Goal: Information Seeking & Learning: Learn about a topic

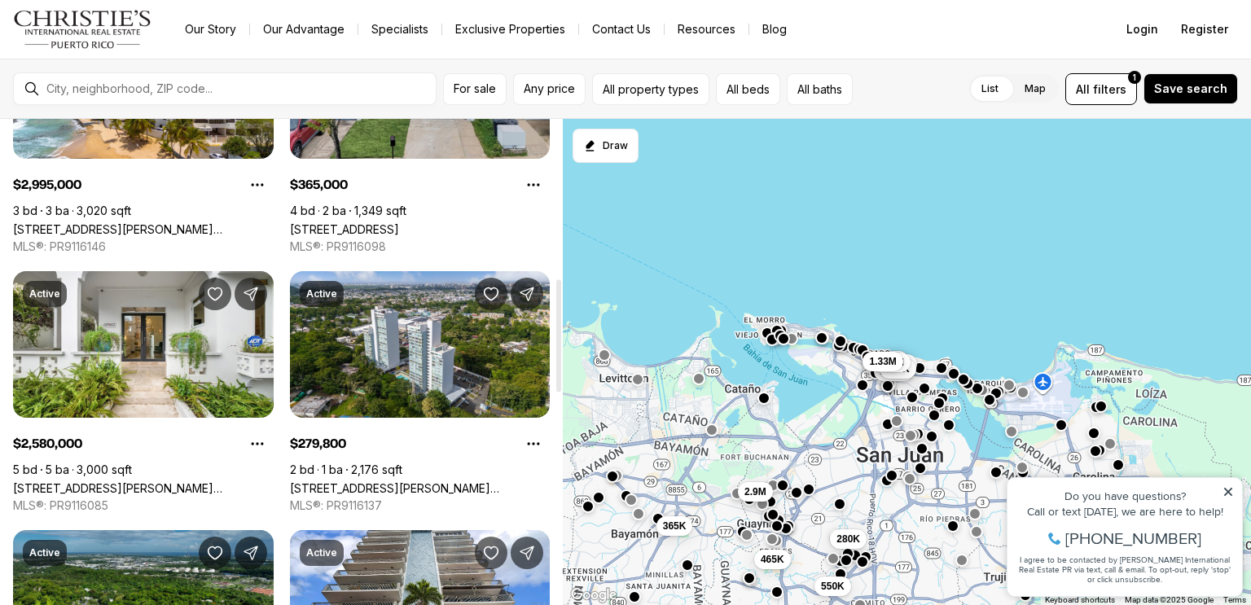
scroll to position [692, 0]
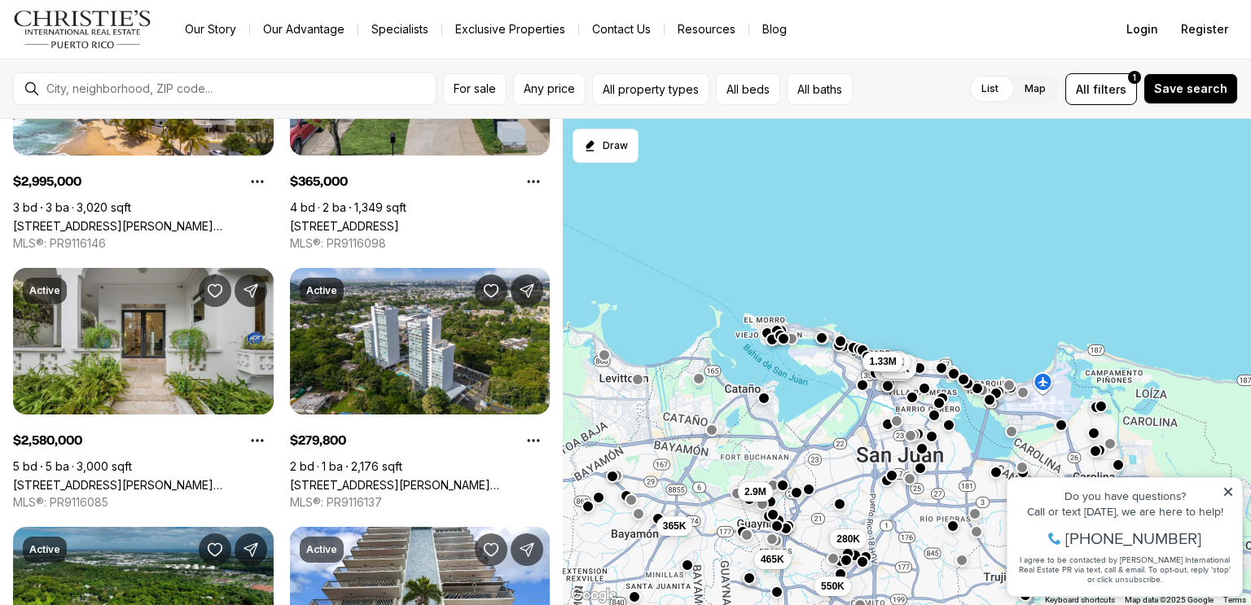
click at [139, 478] on link "[STREET_ADDRESS][PERSON_NAME][PERSON_NAME]" at bounding box center [143, 485] width 261 height 14
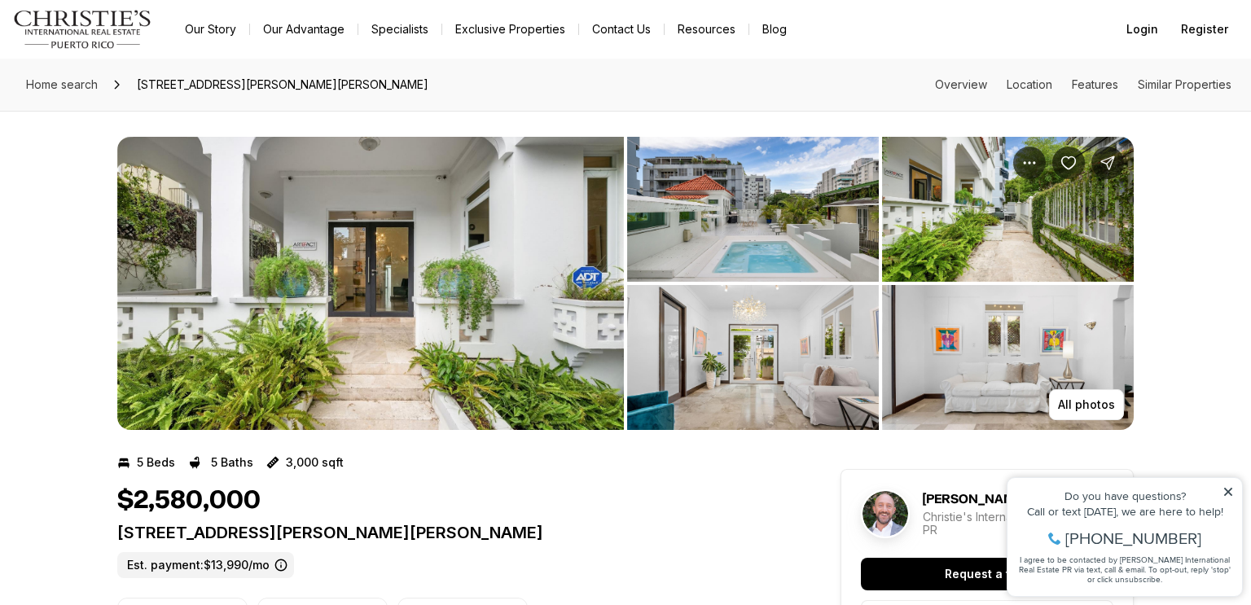
click at [1229, 495] on icon at bounding box center [1228, 491] width 11 height 11
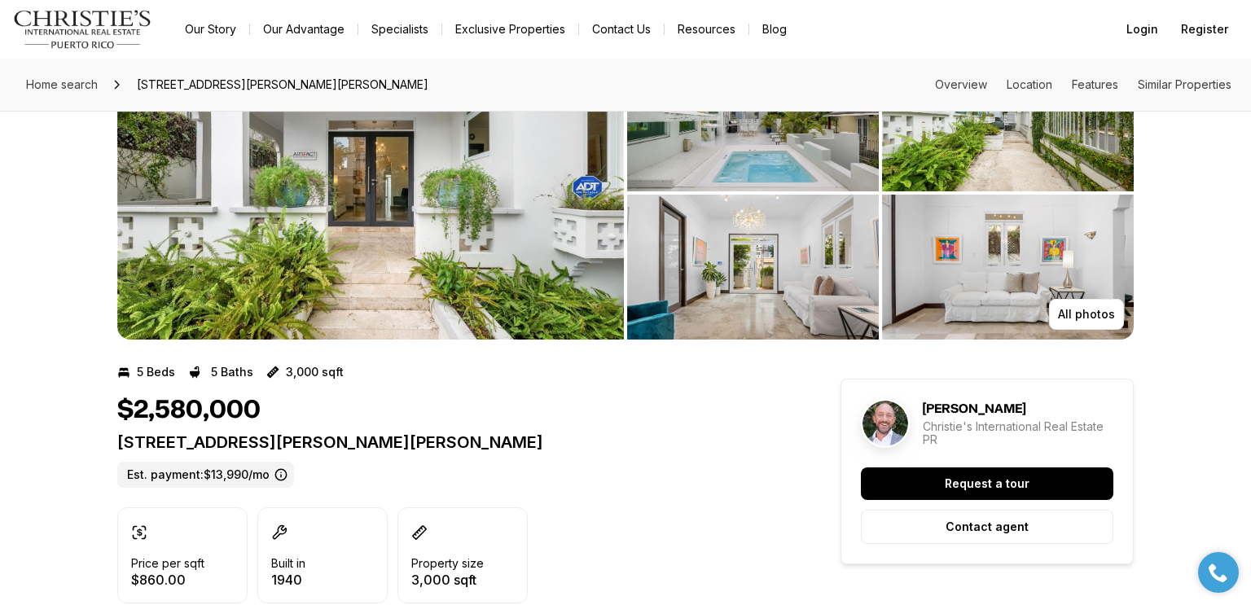
scroll to position [46, 0]
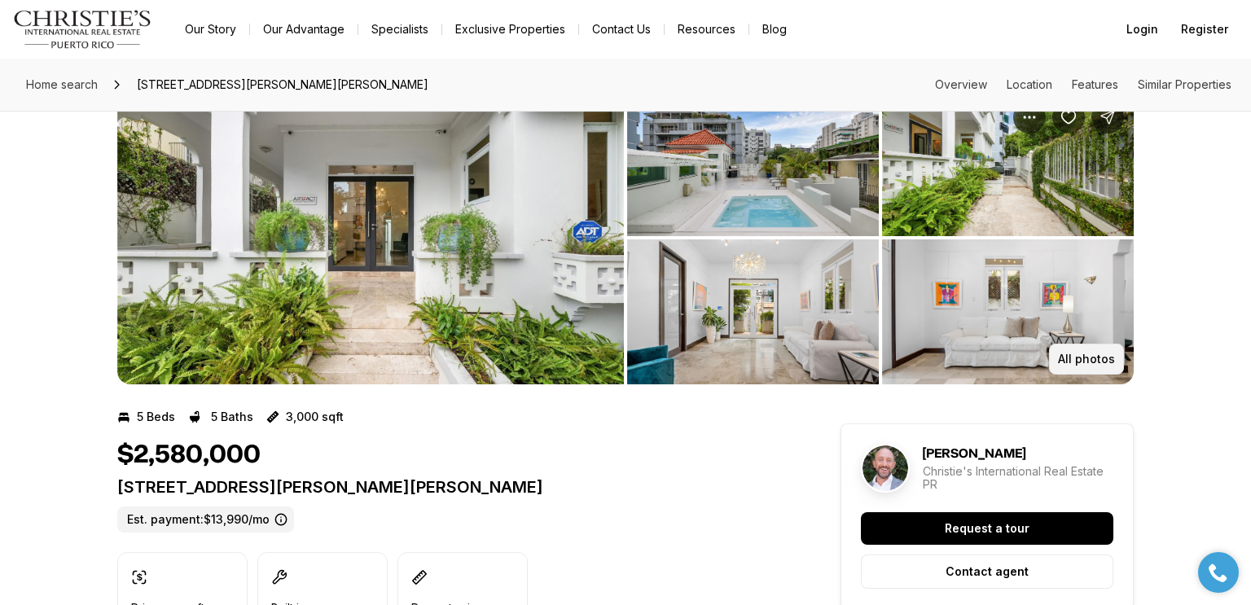
click at [1096, 358] on p "All photos" at bounding box center [1086, 359] width 57 height 13
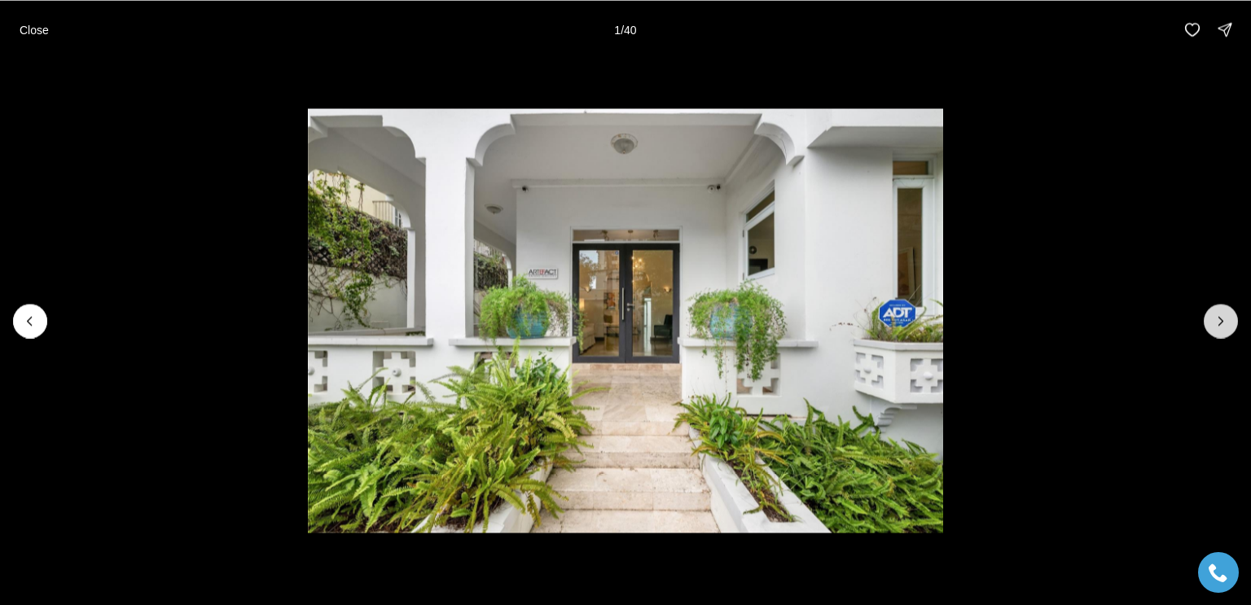
click at [1225, 322] on icon "Next slide" at bounding box center [1221, 321] width 16 height 16
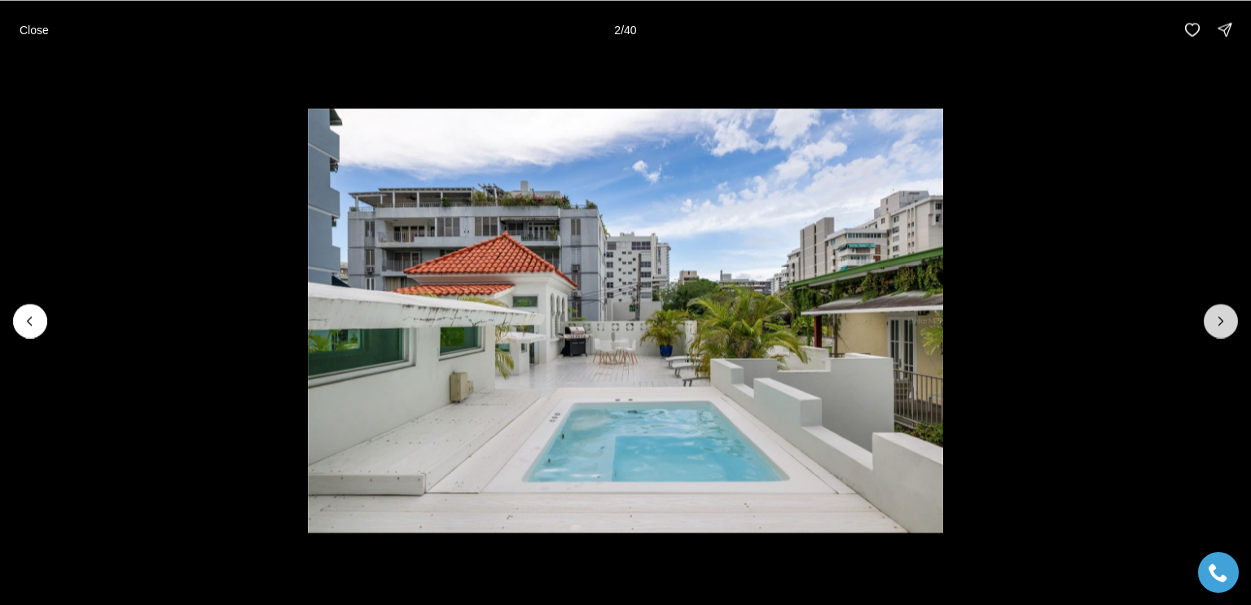
click at [1225, 322] on icon "Next slide" at bounding box center [1221, 321] width 16 height 16
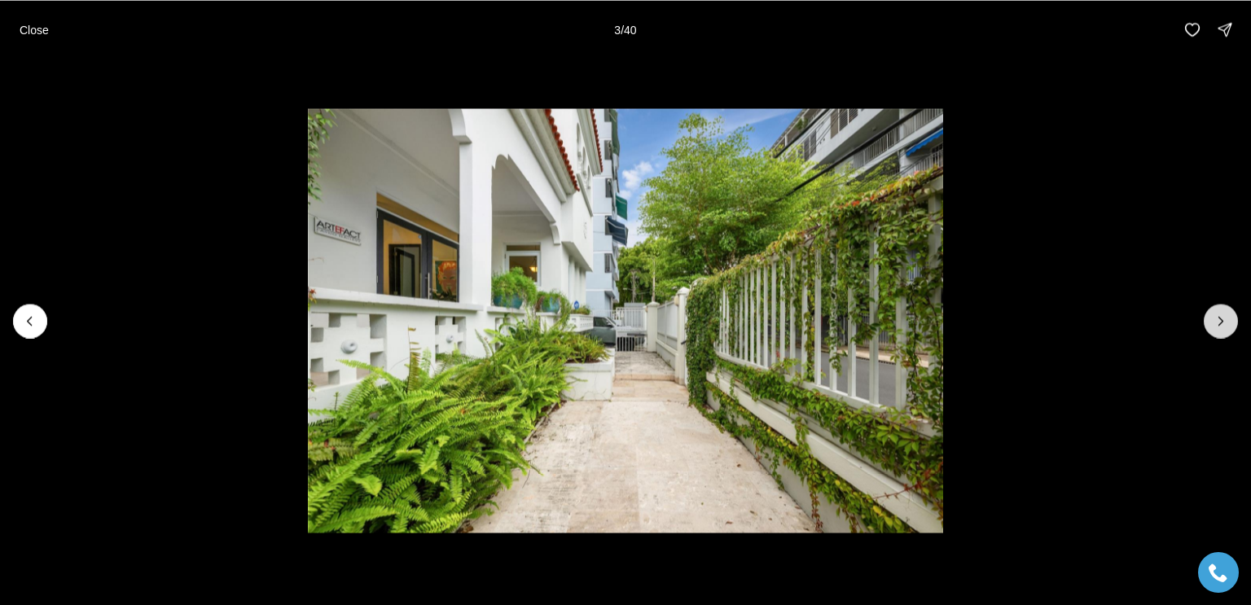
click at [1225, 322] on icon "Next slide" at bounding box center [1221, 321] width 16 height 16
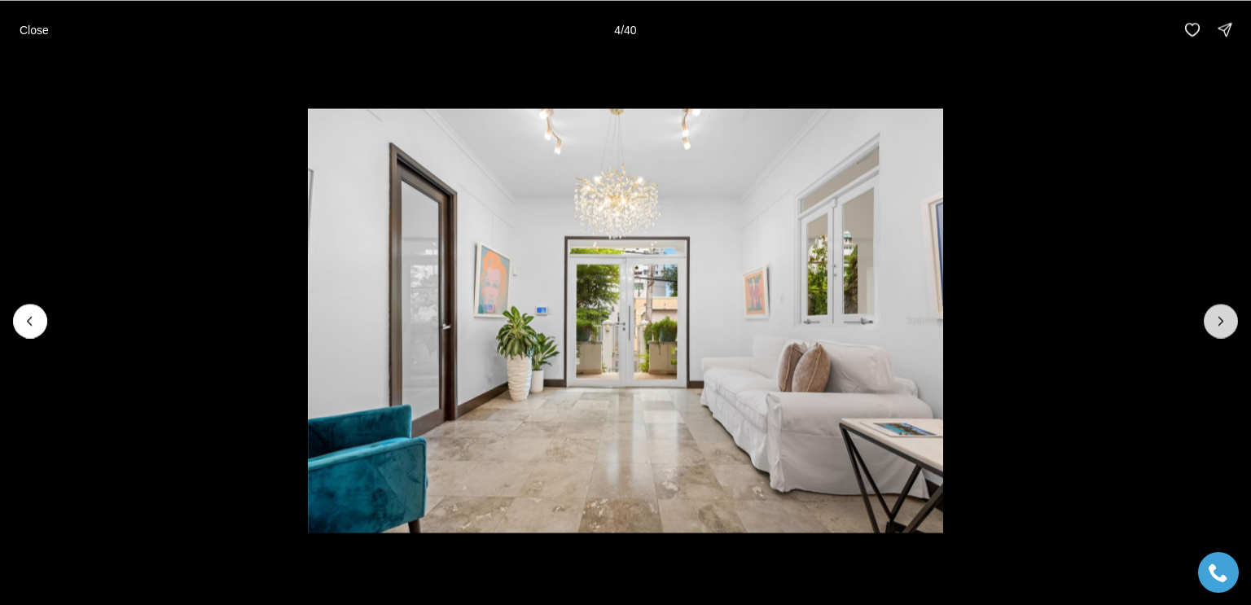
click at [1225, 322] on icon "Next slide" at bounding box center [1221, 321] width 16 height 16
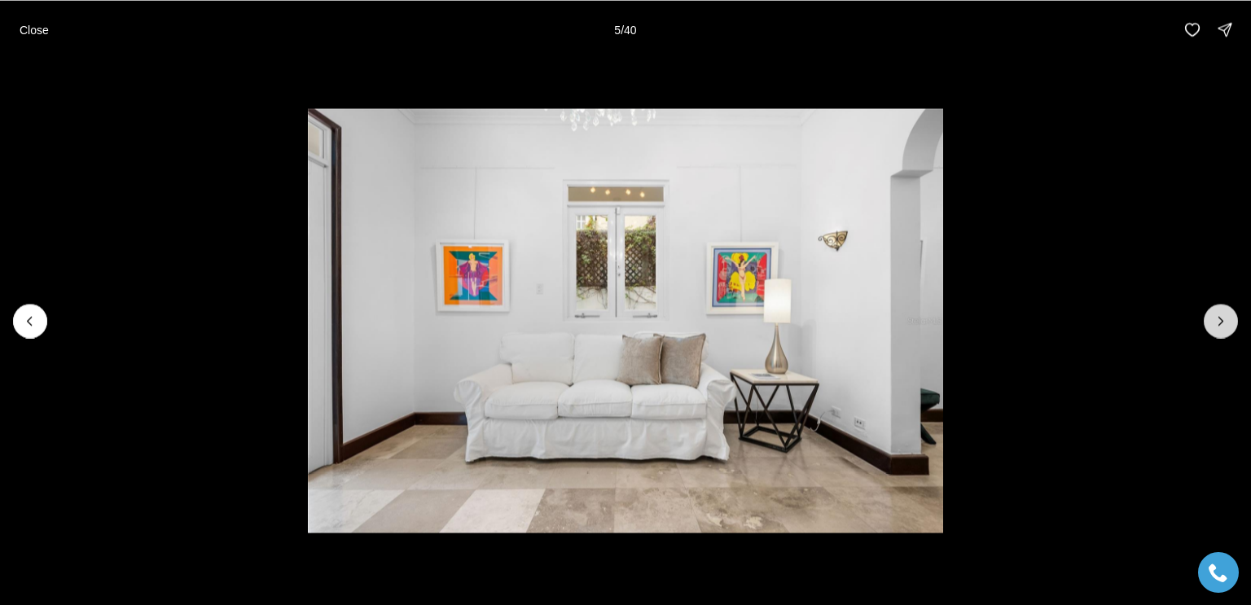
click at [1225, 322] on icon "Next slide" at bounding box center [1221, 321] width 16 height 16
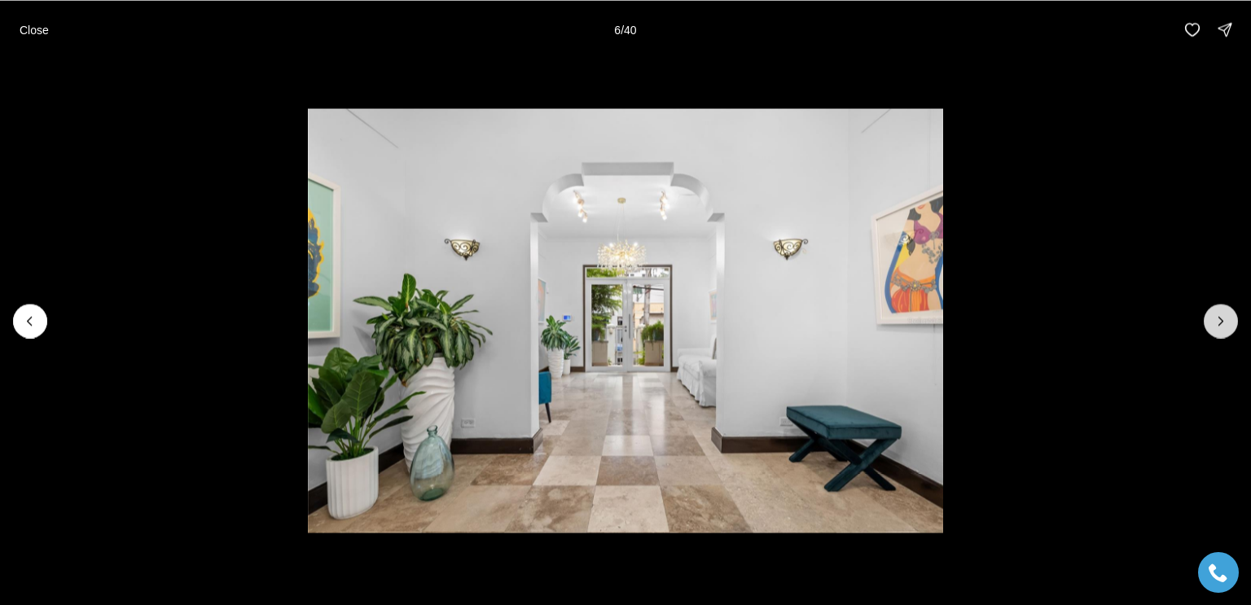
click at [1225, 322] on icon "Next slide" at bounding box center [1221, 321] width 16 height 16
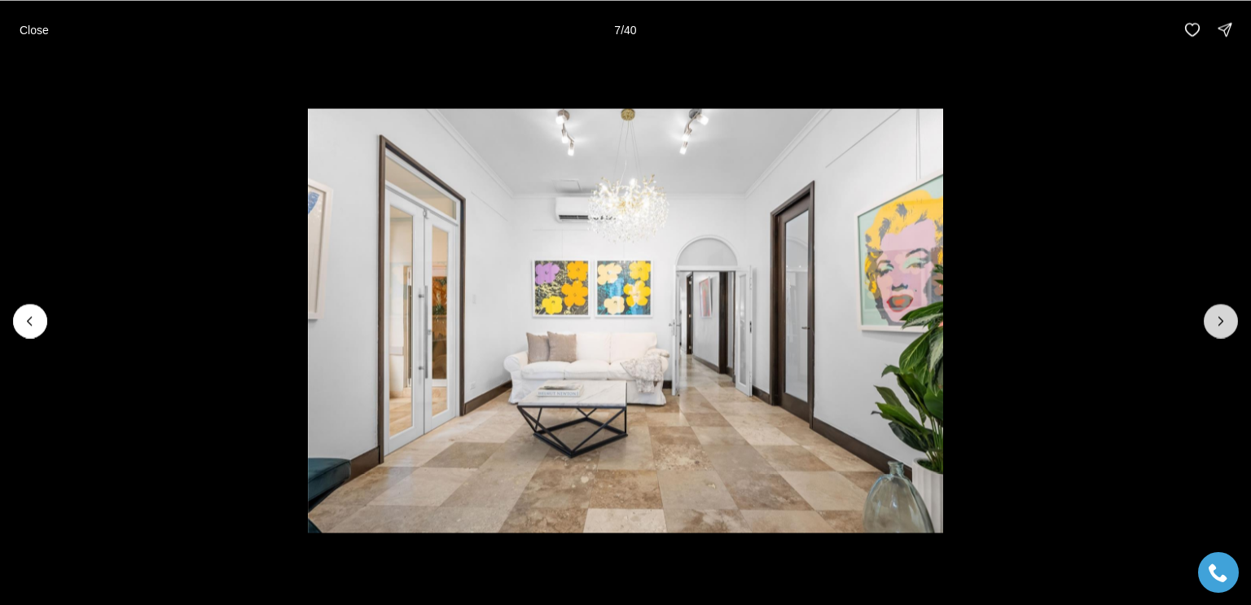
click at [1225, 322] on icon "Next slide" at bounding box center [1221, 321] width 16 height 16
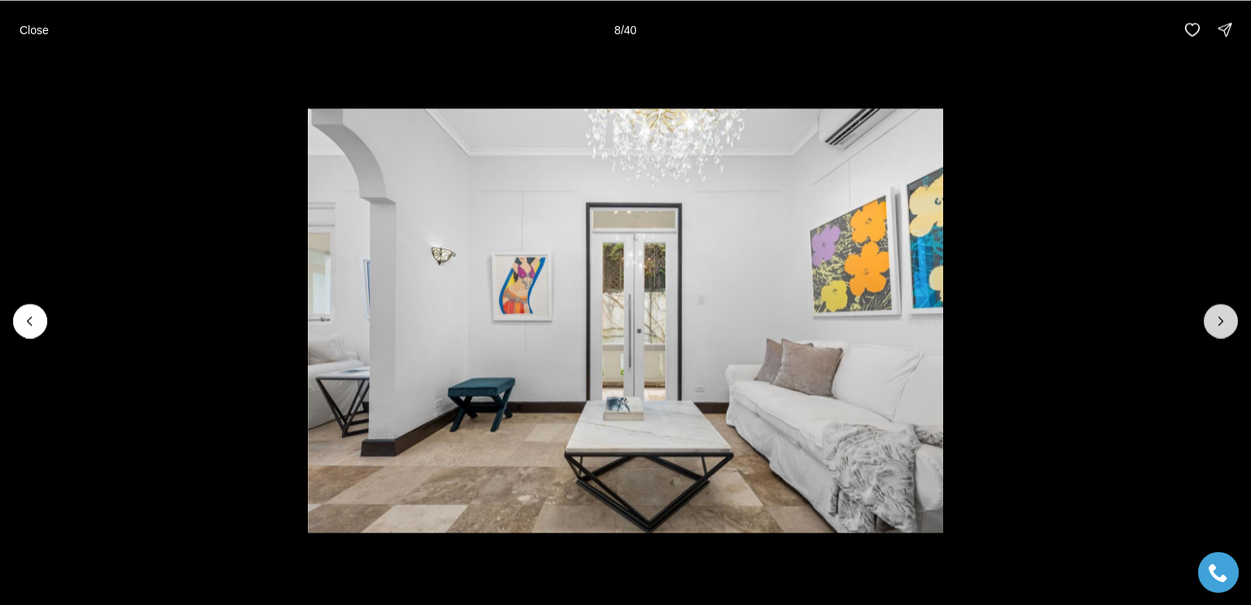
click at [1225, 322] on icon "Next slide" at bounding box center [1221, 321] width 16 height 16
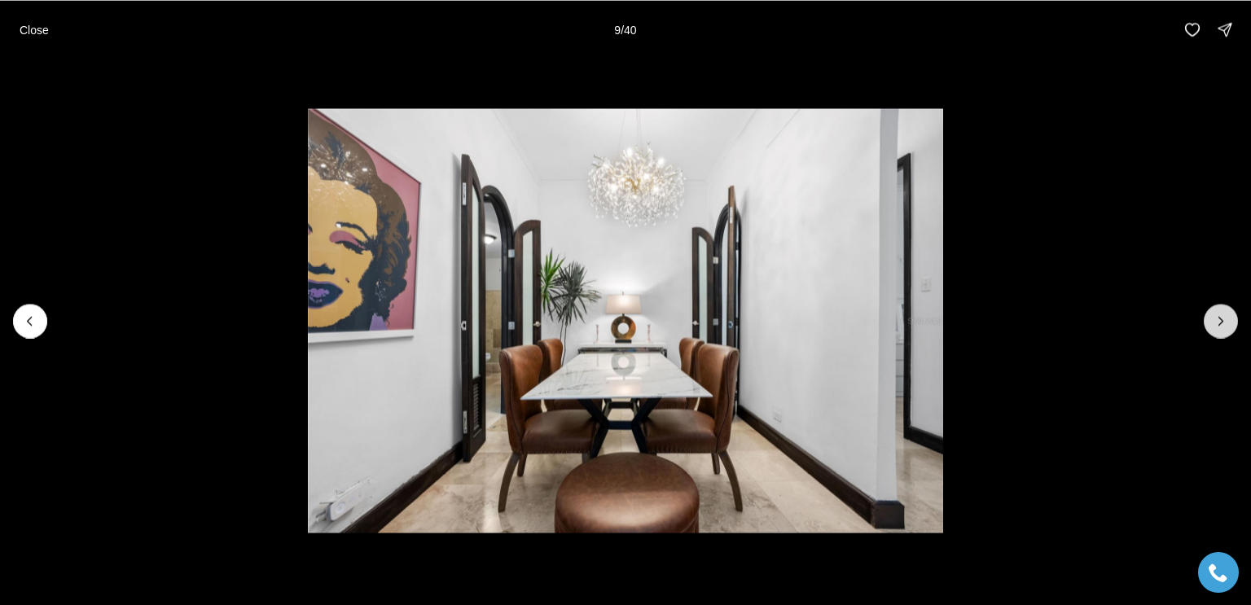
click at [1225, 322] on icon "Next slide" at bounding box center [1221, 321] width 16 height 16
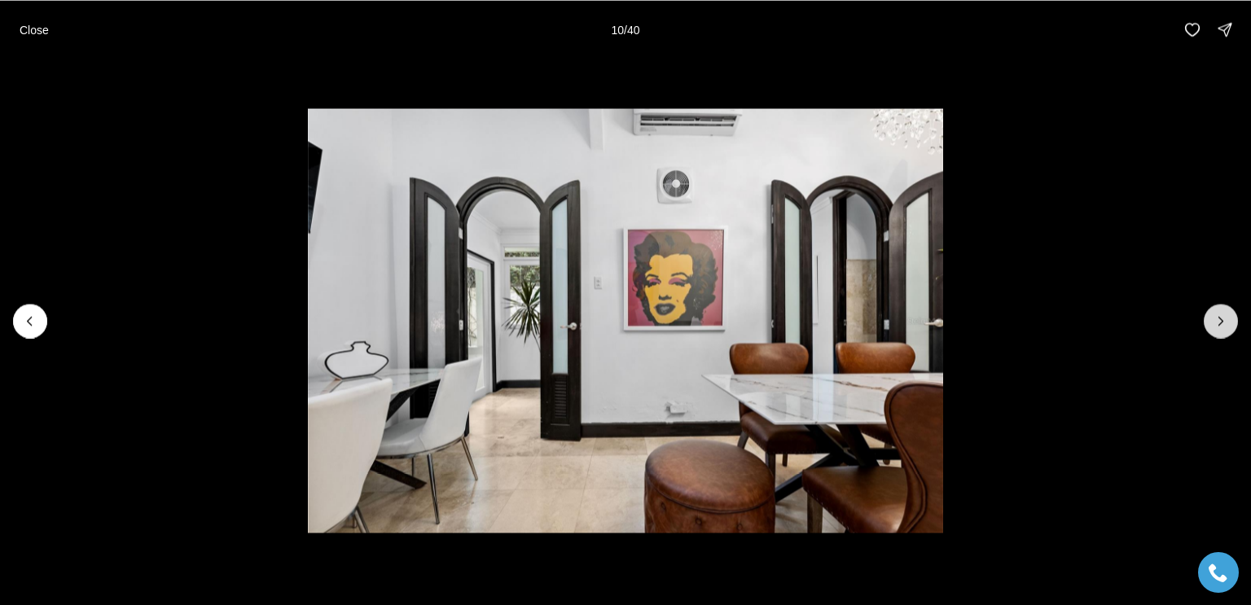
click at [1225, 322] on icon "Next slide" at bounding box center [1221, 321] width 16 height 16
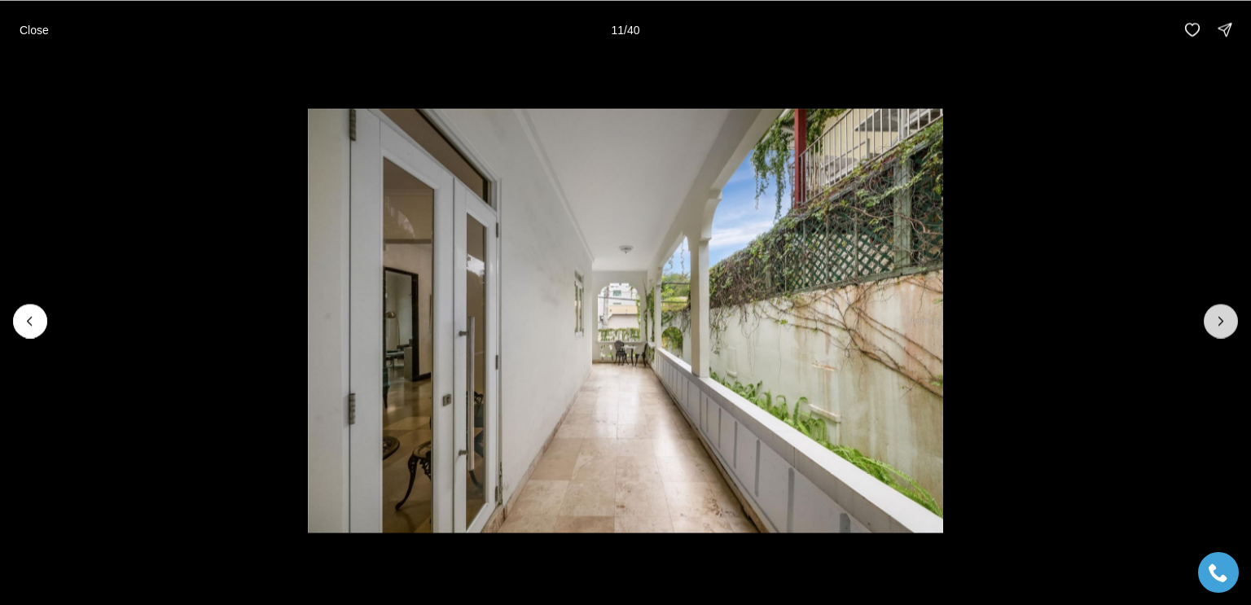
click at [1225, 322] on icon "Next slide" at bounding box center [1221, 321] width 16 height 16
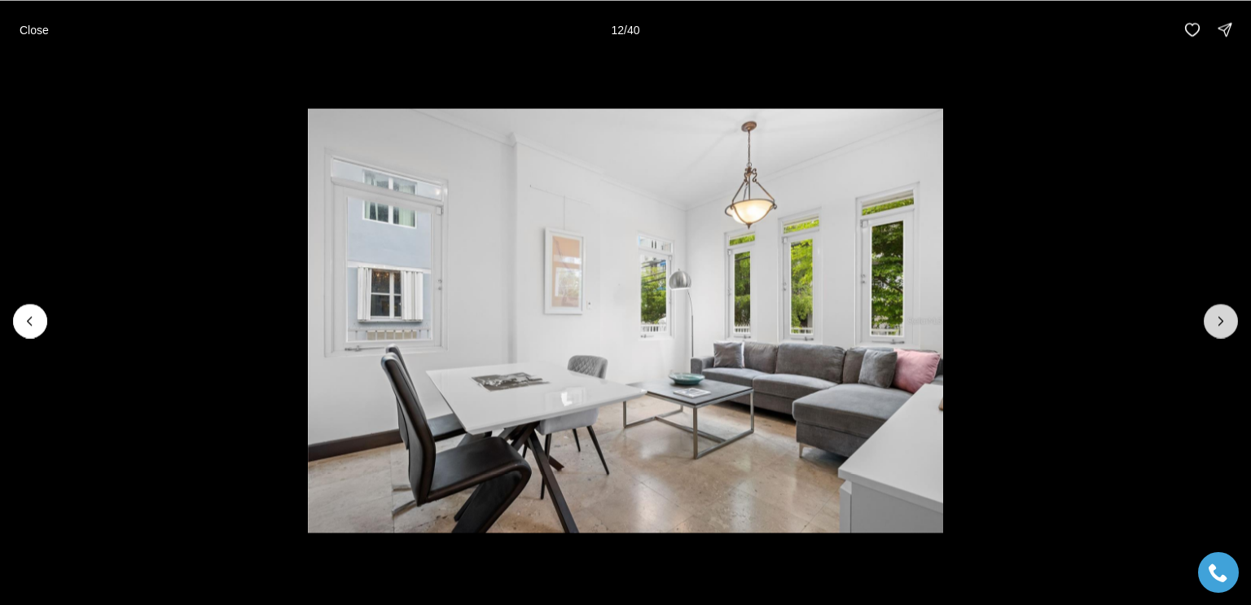
click at [1225, 322] on icon "Next slide" at bounding box center [1221, 321] width 16 height 16
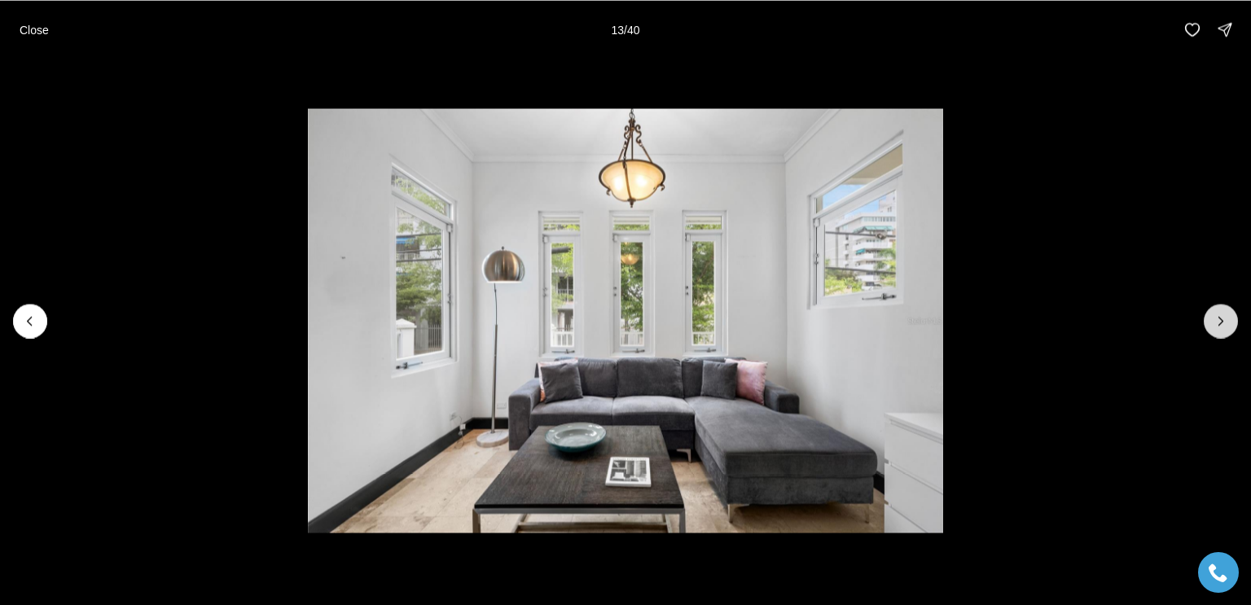
click at [1225, 322] on icon "Next slide" at bounding box center [1221, 321] width 16 height 16
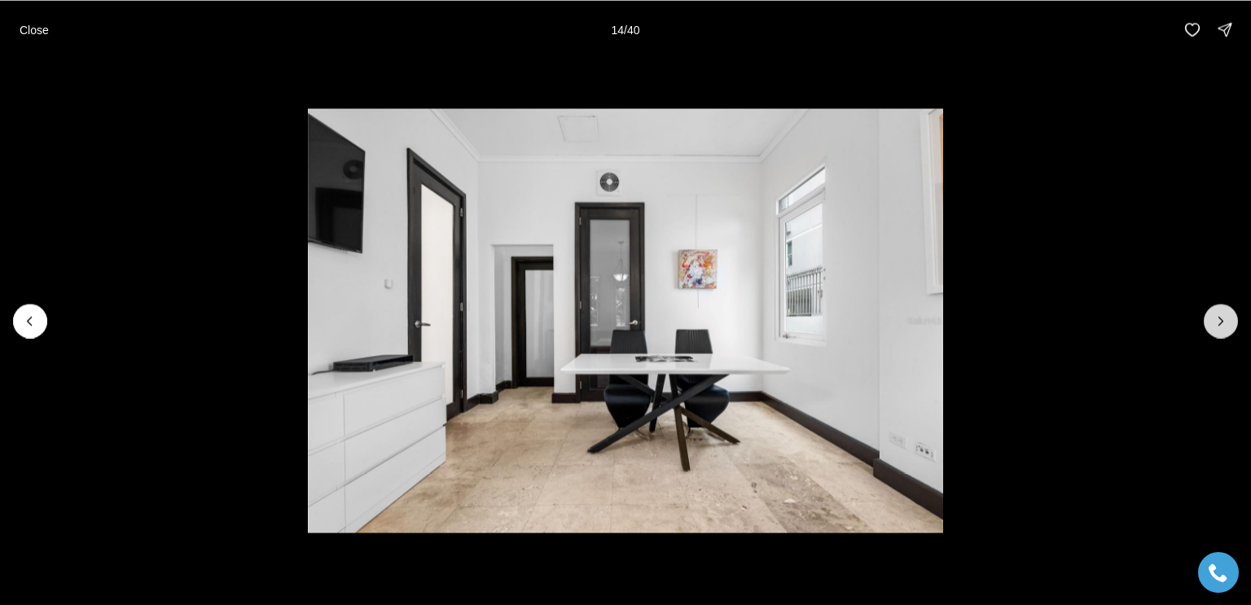
click at [1225, 322] on icon "Next slide" at bounding box center [1221, 321] width 16 height 16
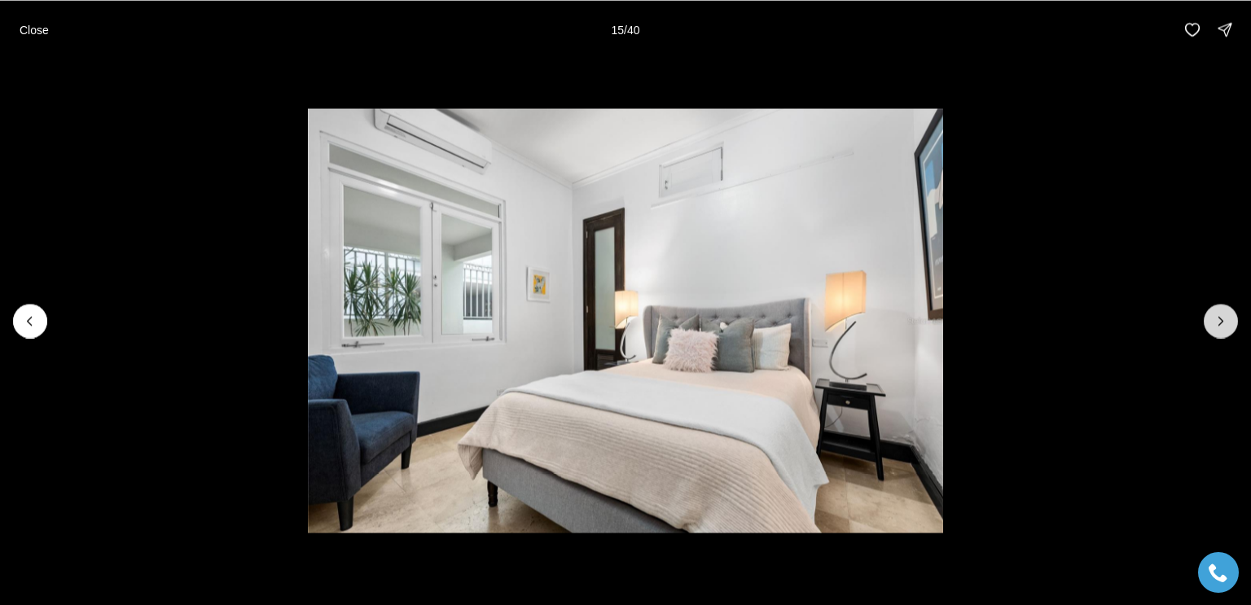
click at [1225, 322] on icon "Next slide" at bounding box center [1221, 321] width 16 height 16
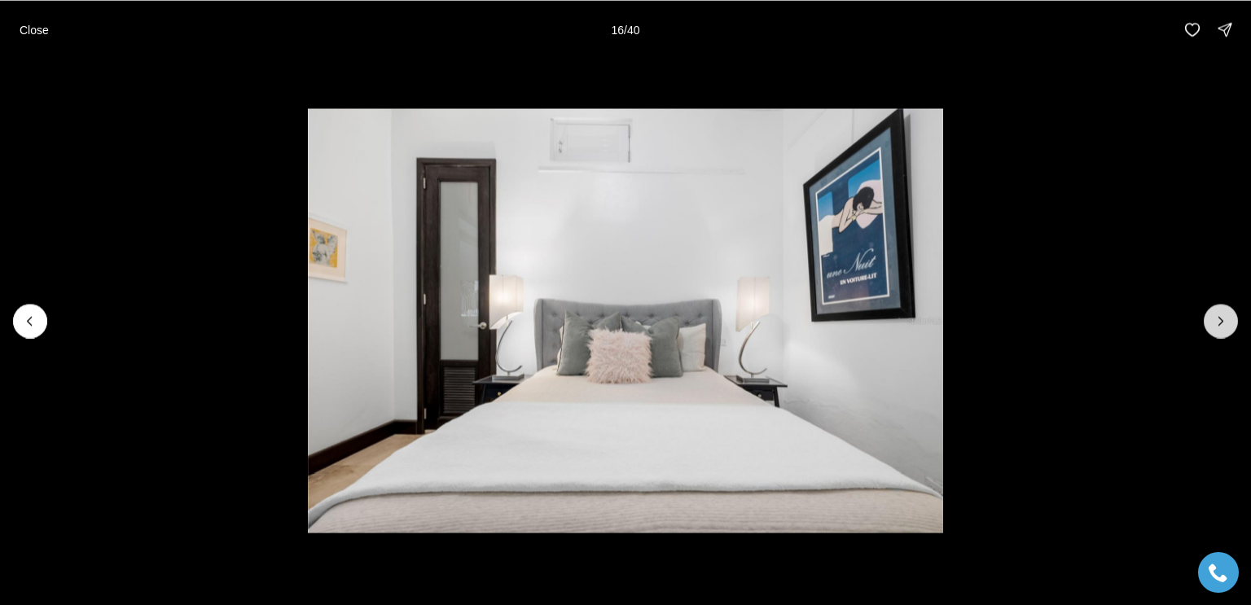
click at [1225, 322] on icon "Next slide" at bounding box center [1221, 321] width 16 height 16
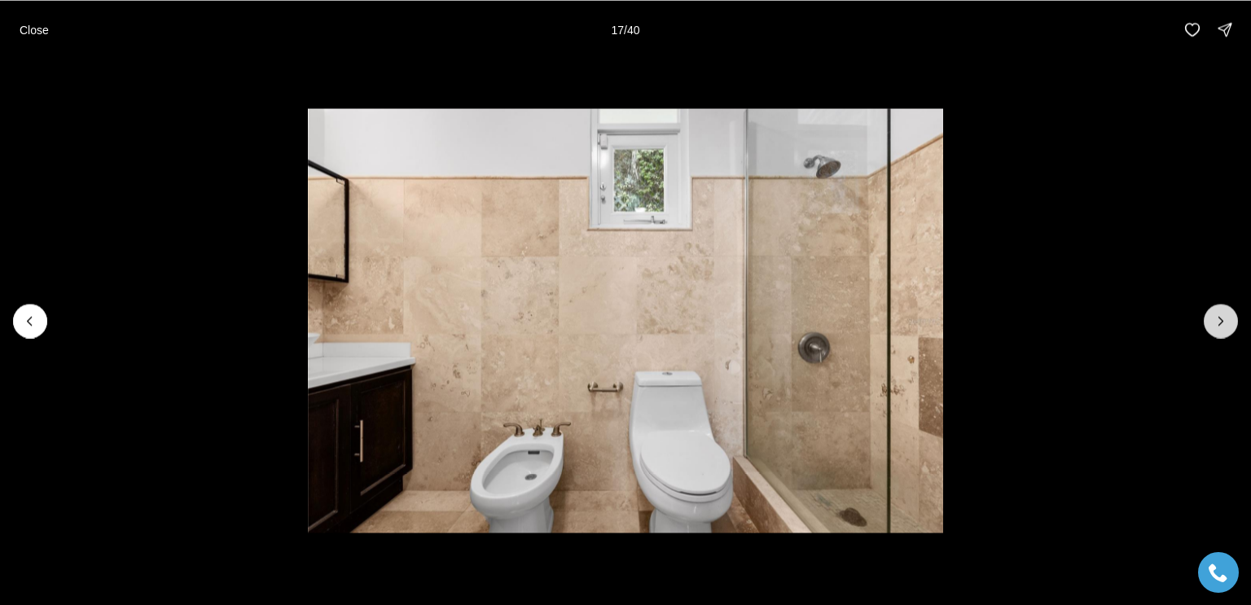
click at [1225, 322] on icon "Next slide" at bounding box center [1221, 321] width 16 height 16
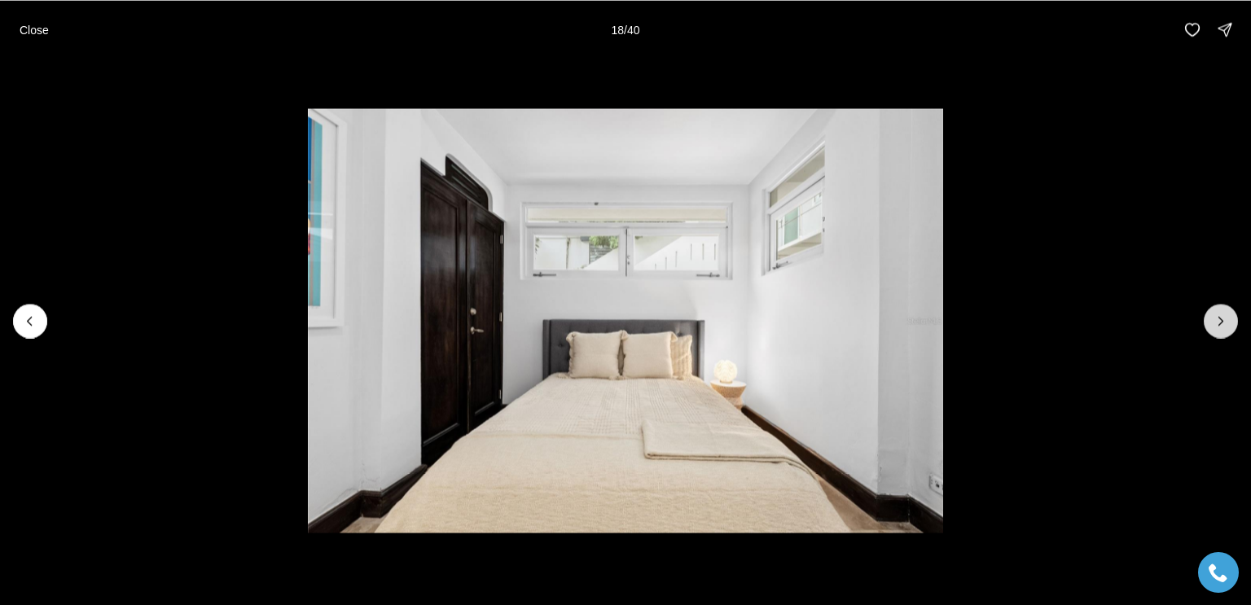
click at [1225, 322] on icon "Next slide" at bounding box center [1221, 321] width 16 height 16
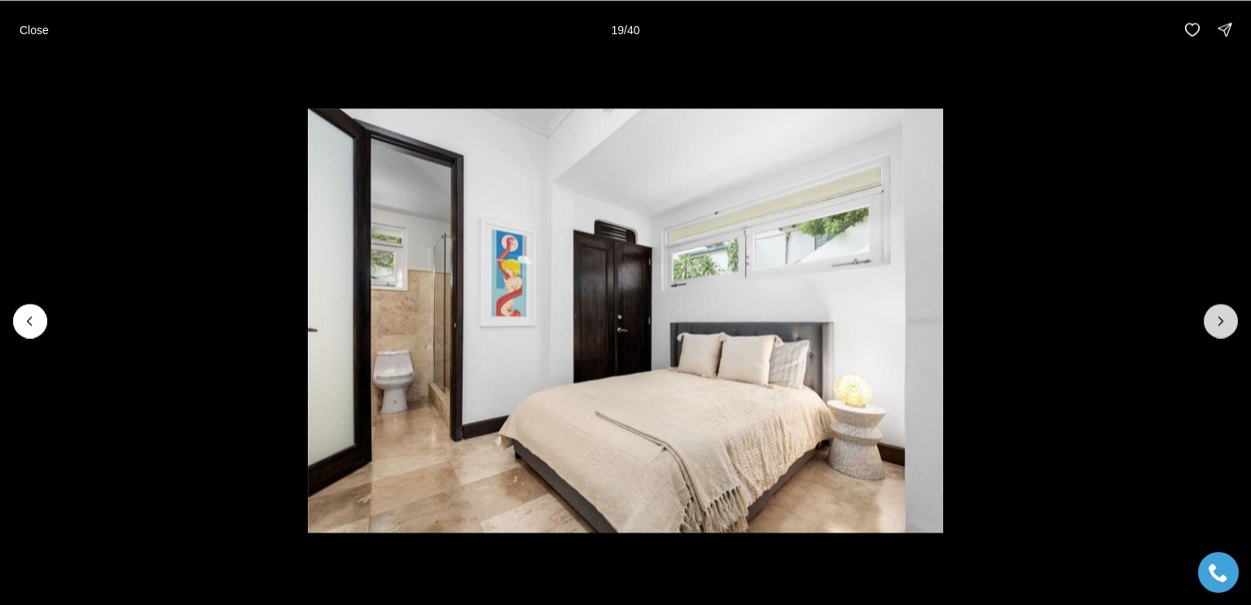
click at [1225, 322] on icon "Next slide" at bounding box center [1221, 321] width 16 height 16
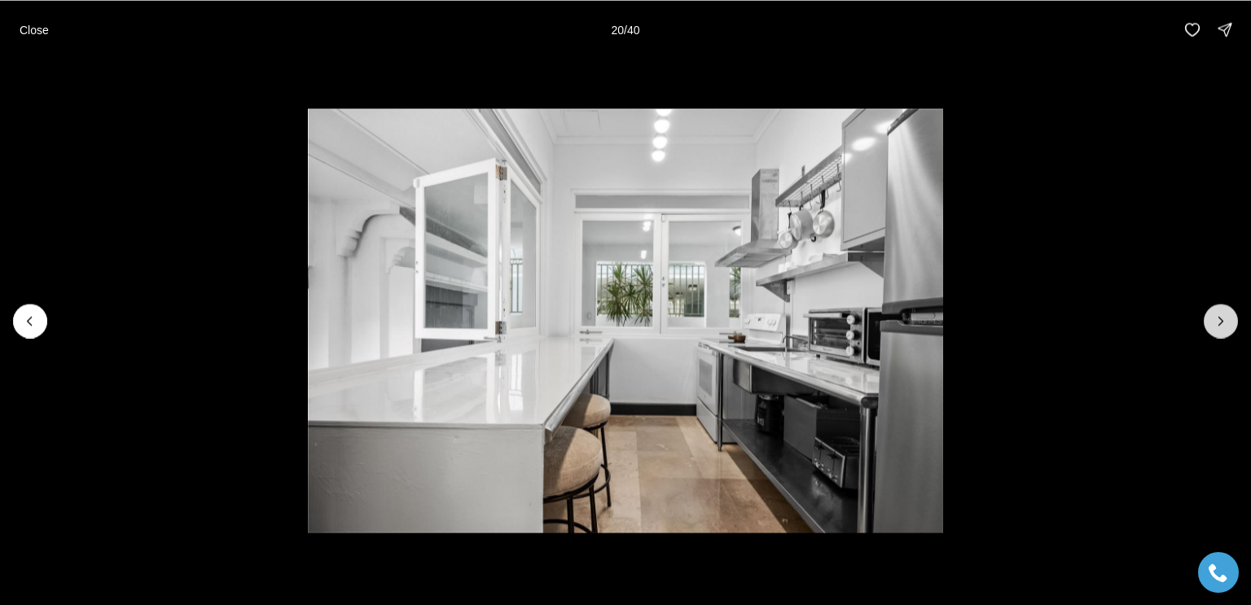
click at [1225, 322] on icon "Next slide" at bounding box center [1221, 321] width 16 height 16
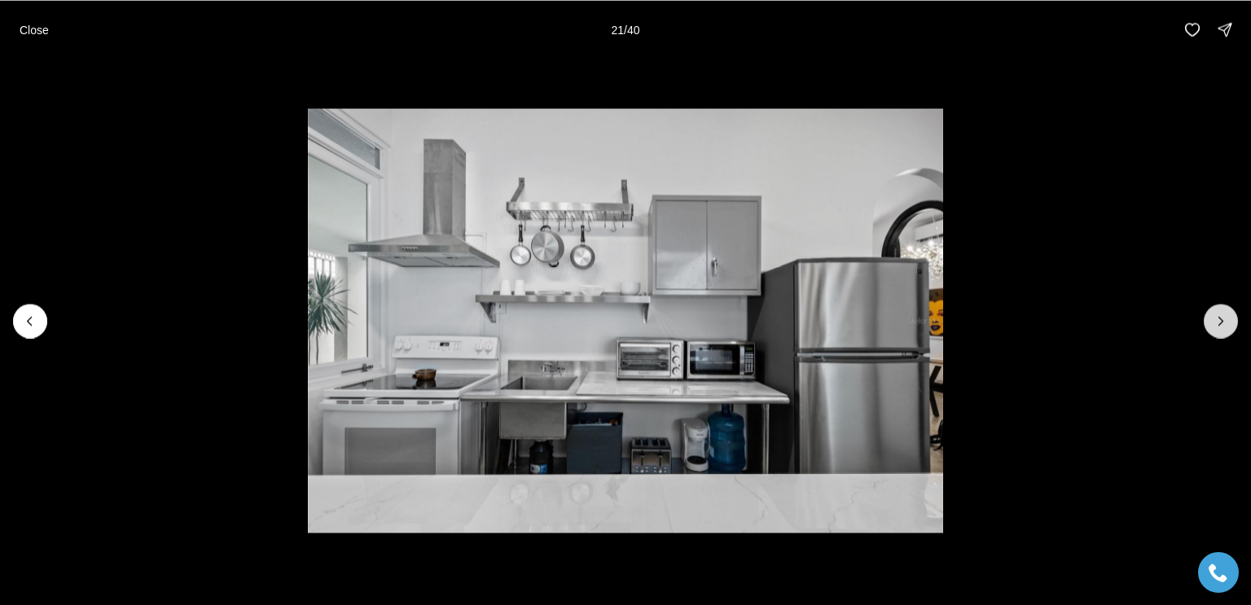
click at [1225, 322] on icon "Next slide" at bounding box center [1221, 321] width 16 height 16
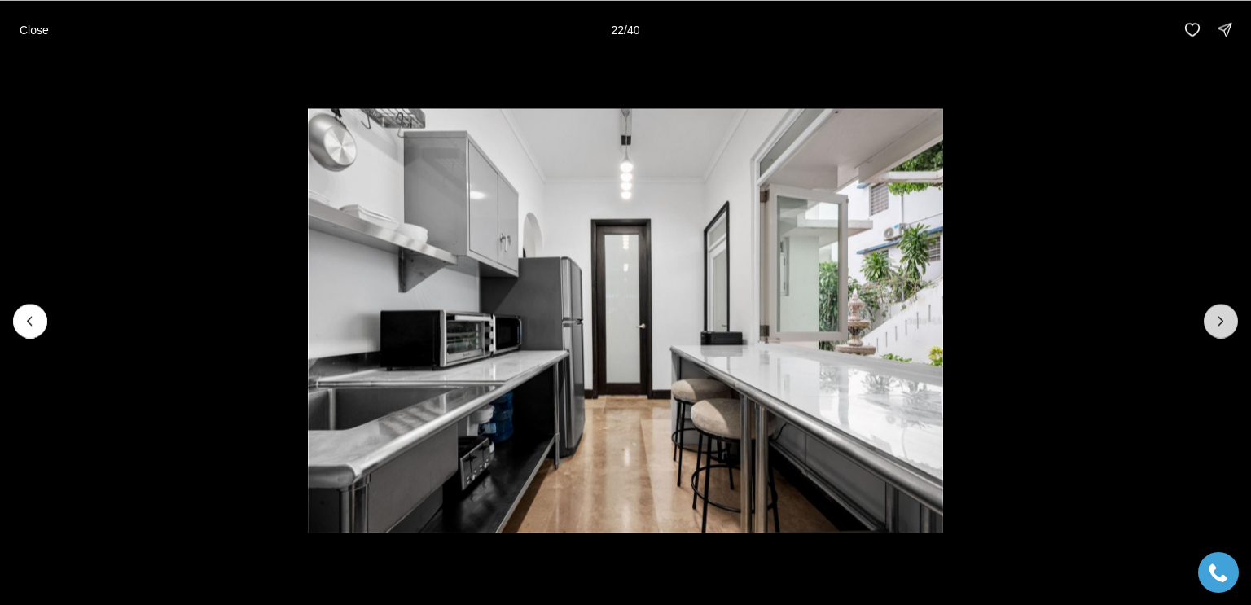
click at [1225, 322] on icon "Next slide" at bounding box center [1221, 321] width 16 height 16
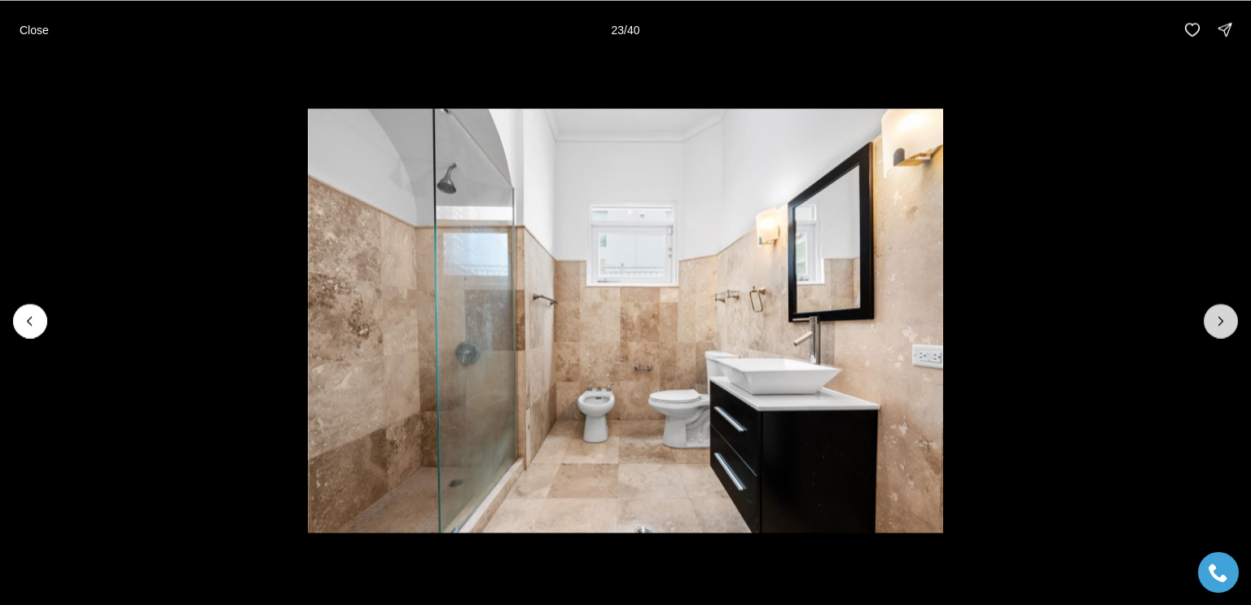
click at [1225, 322] on icon "Next slide" at bounding box center [1221, 321] width 16 height 16
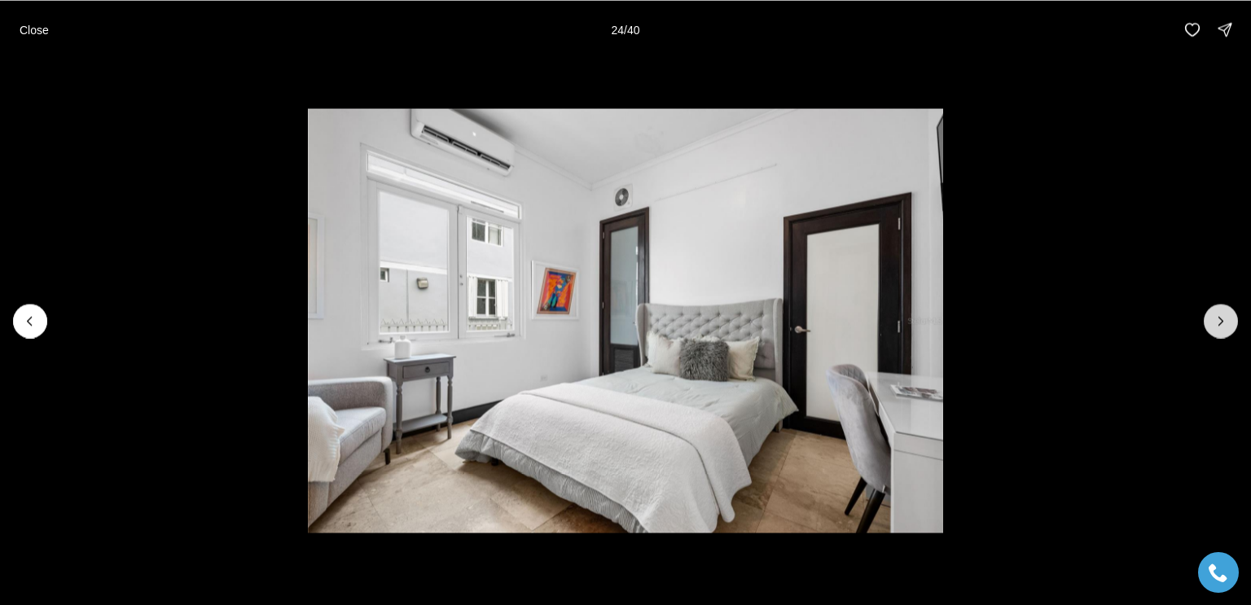
click at [1225, 322] on icon "Next slide" at bounding box center [1221, 321] width 16 height 16
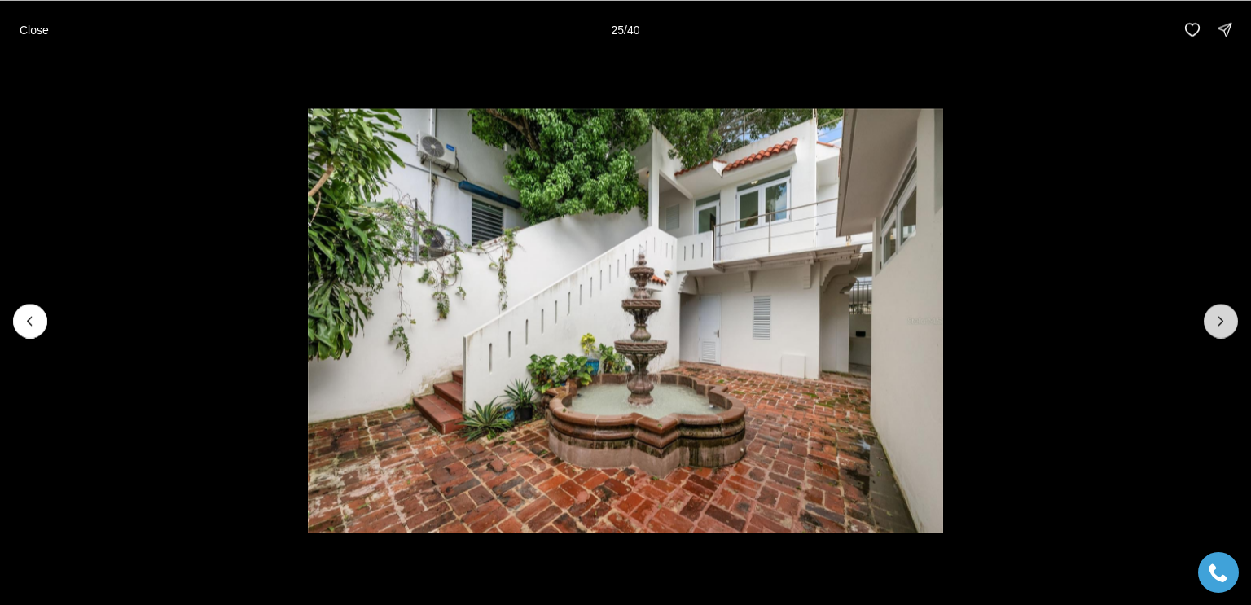
click at [1225, 322] on icon "Next slide" at bounding box center [1221, 321] width 16 height 16
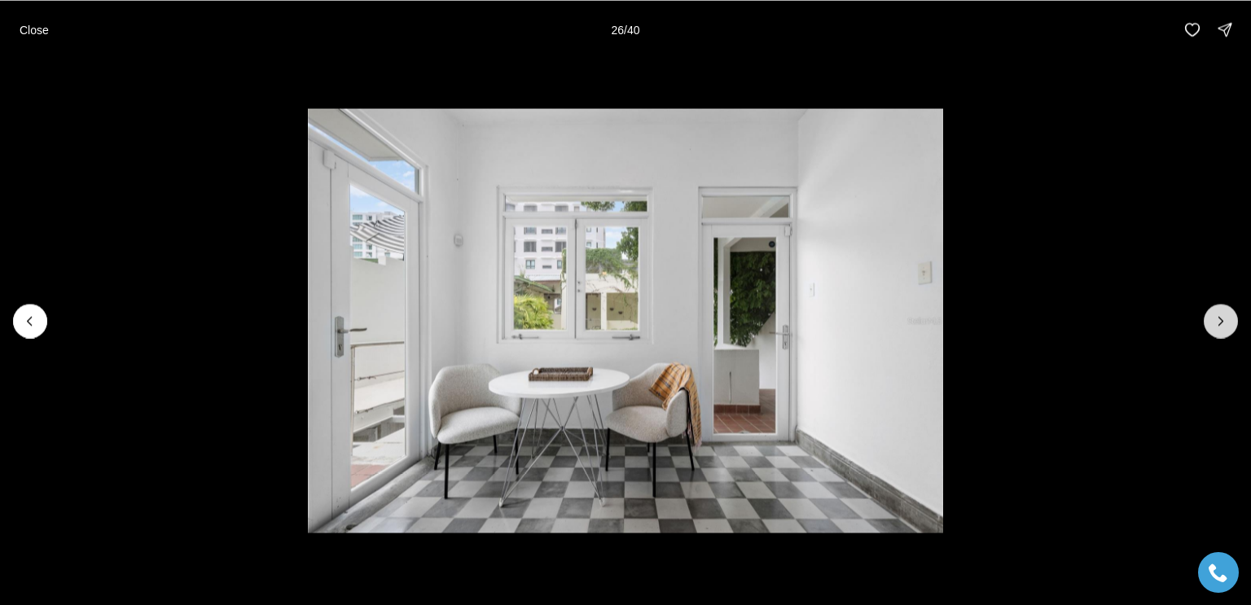
click at [1225, 322] on icon "Next slide" at bounding box center [1221, 321] width 16 height 16
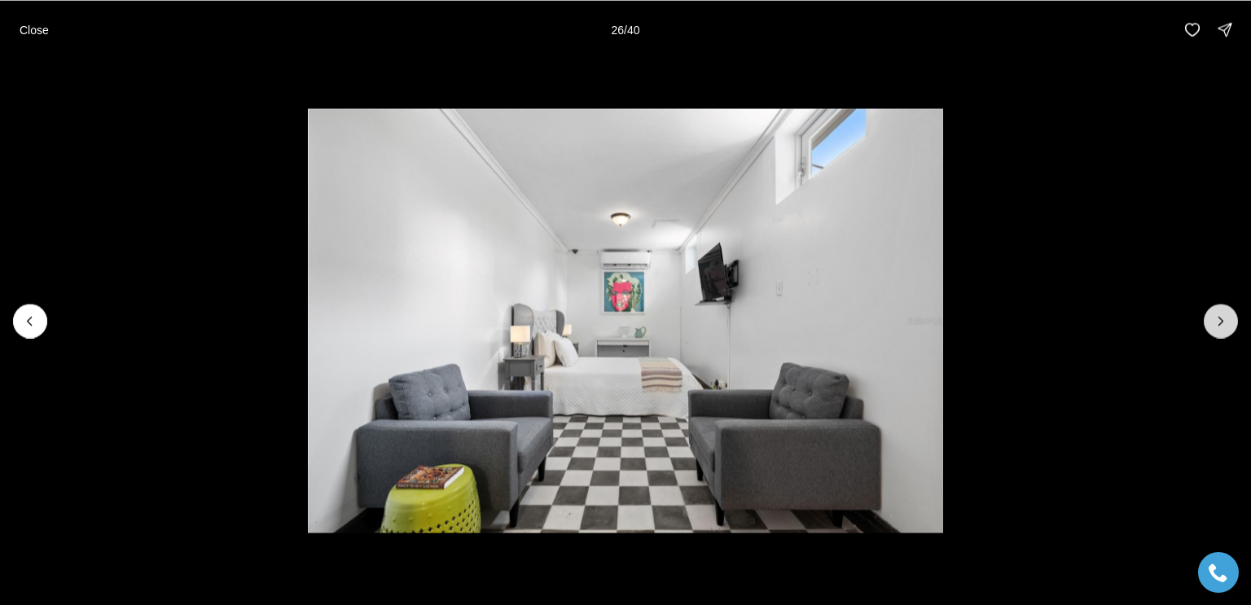
click at [1225, 322] on icon "Next slide" at bounding box center [1221, 321] width 16 height 16
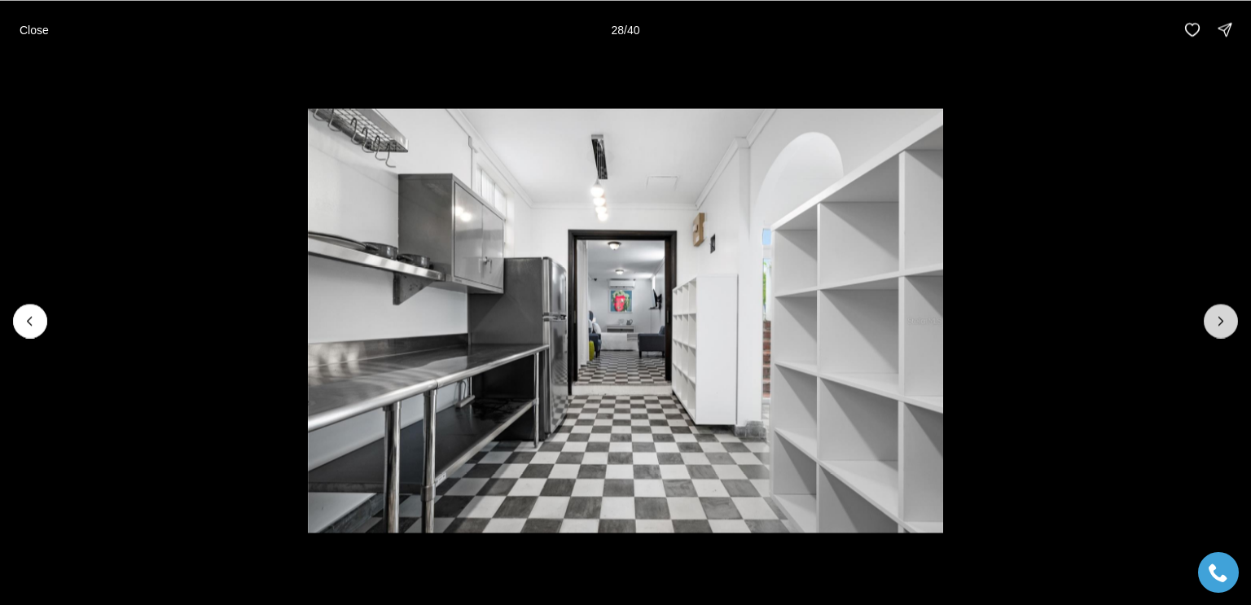
click at [1225, 322] on icon "Next slide" at bounding box center [1221, 321] width 16 height 16
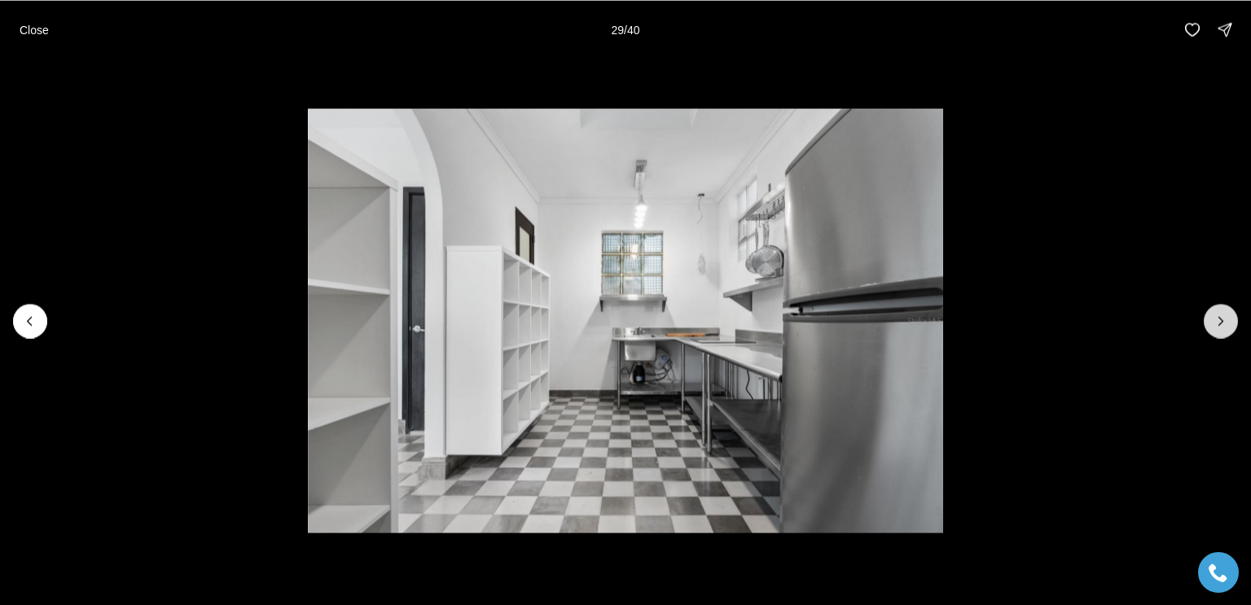
click at [1225, 322] on icon "Next slide" at bounding box center [1221, 321] width 16 height 16
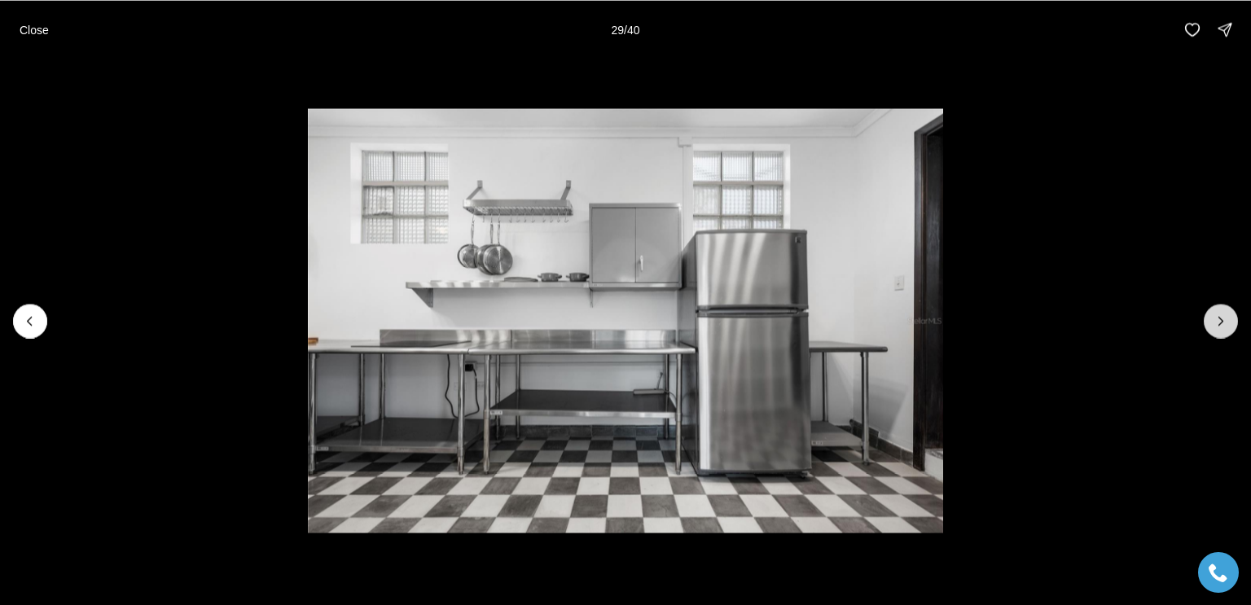
click at [1225, 322] on icon "Next slide" at bounding box center [1221, 321] width 16 height 16
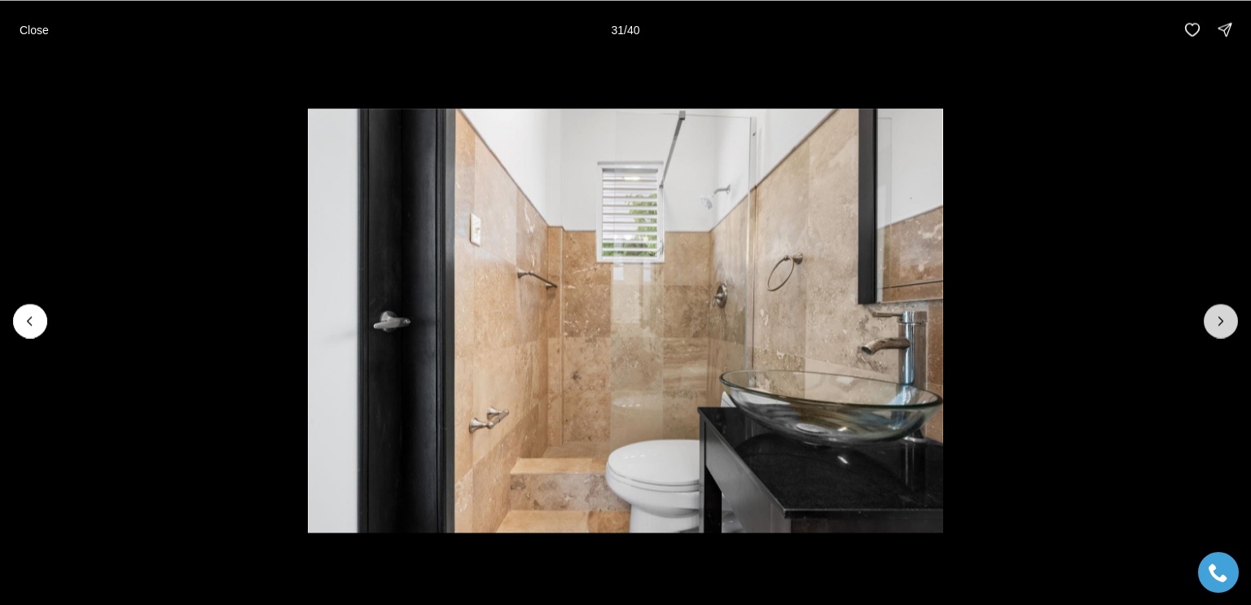
click at [1225, 322] on icon "Next slide" at bounding box center [1221, 321] width 16 height 16
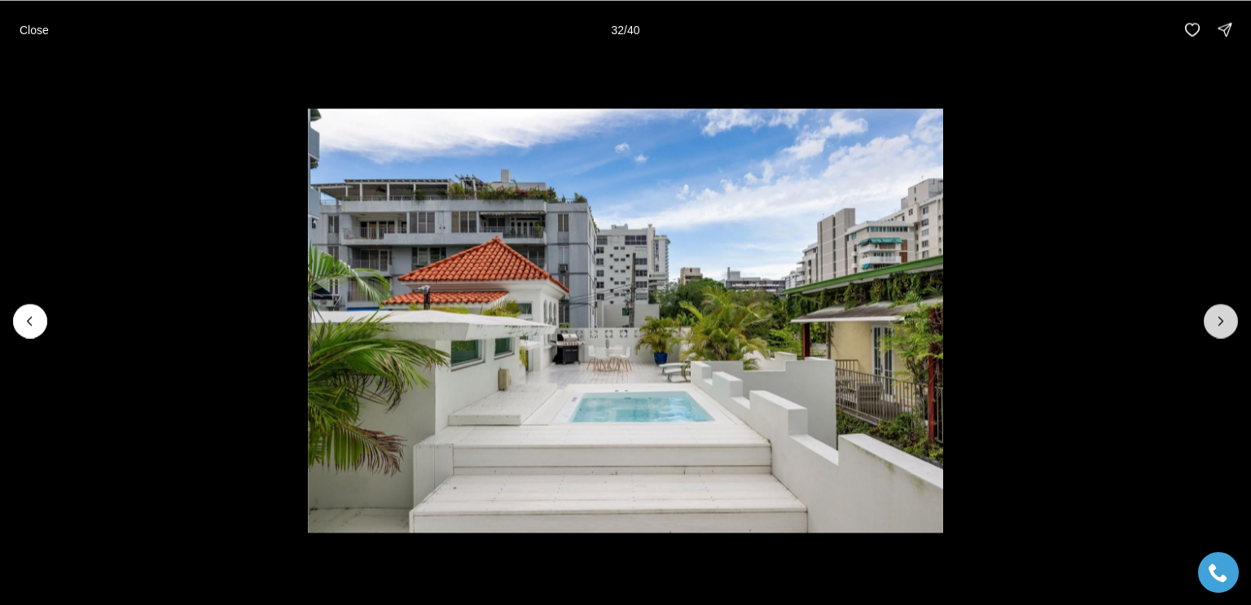
click at [1225, 322] on icon "Next slide" at bounding box center [1221, 321] width 16 height 16
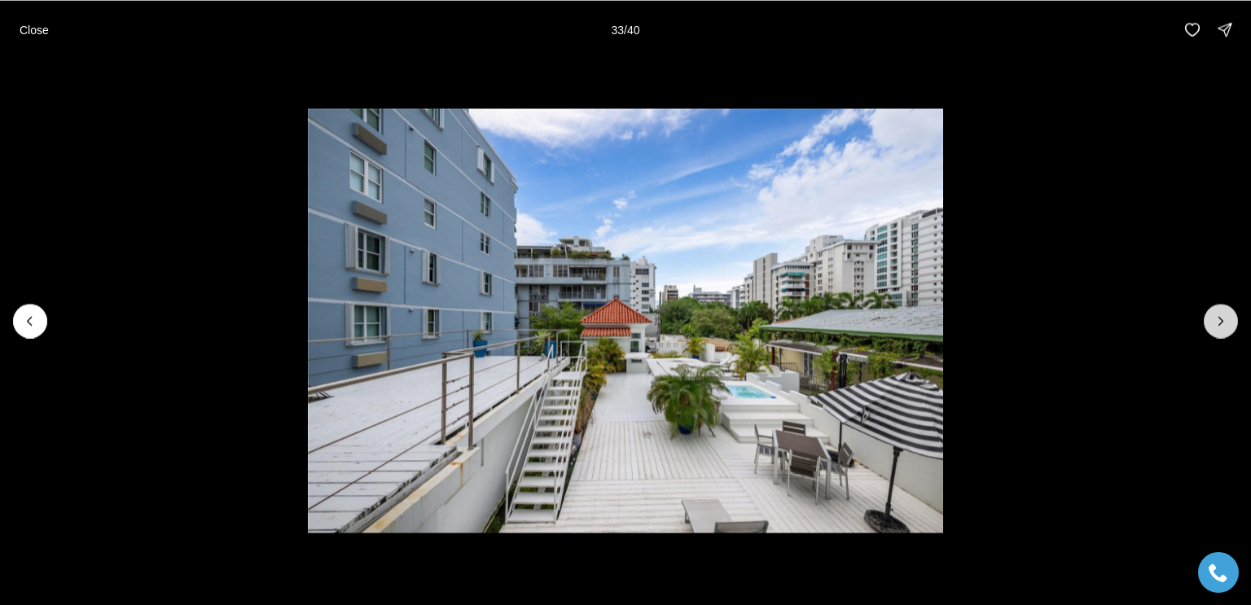
click at [1225, 322] on icon "Next slide" at bounding box center [1221, 321] width 16 height 16
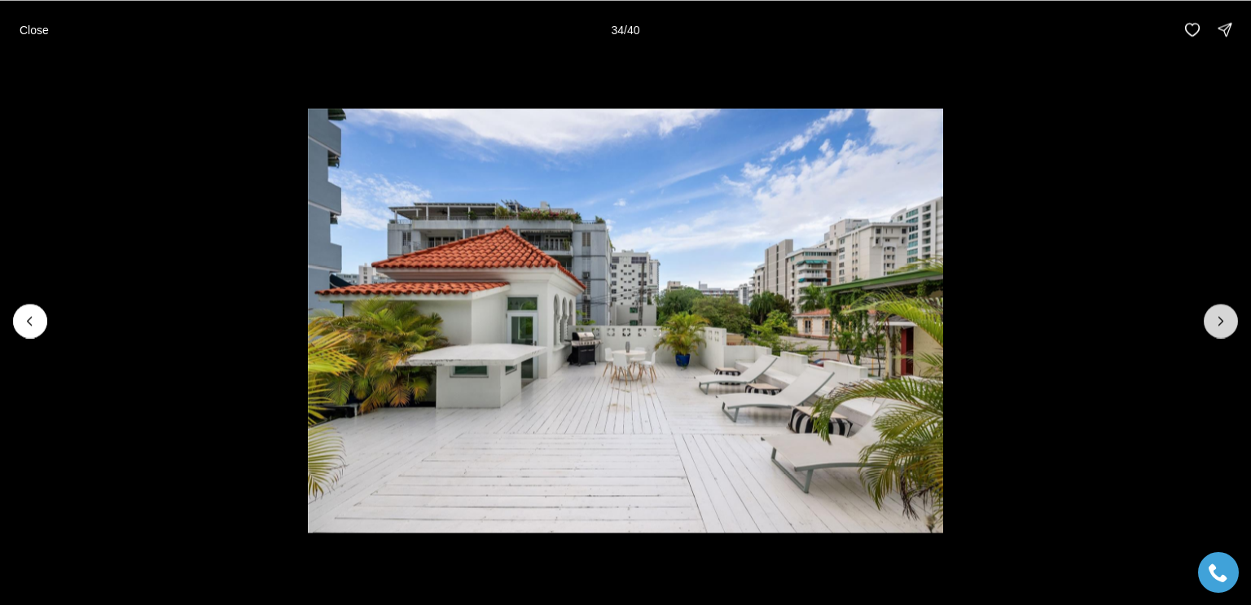
click at [1225, 322] on icon "Next slide" at bounding box center [1221, 321] width 16 height 16
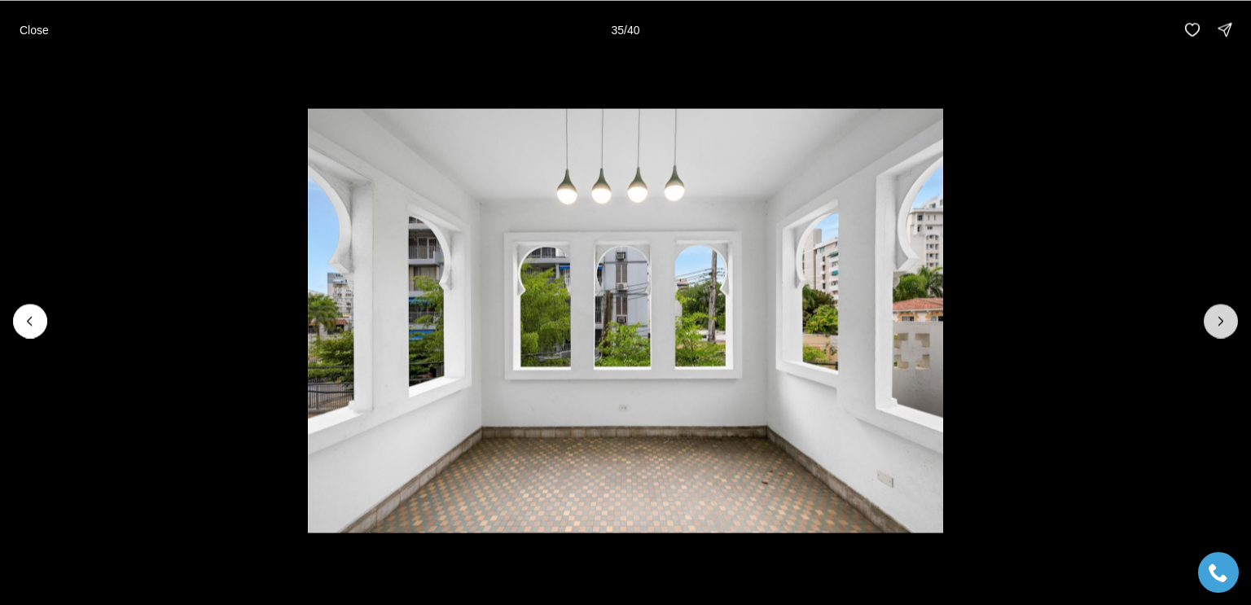
click at [1225, 322] on icon "Next slide" at bounding box center [1221, 321] width 16 height 16
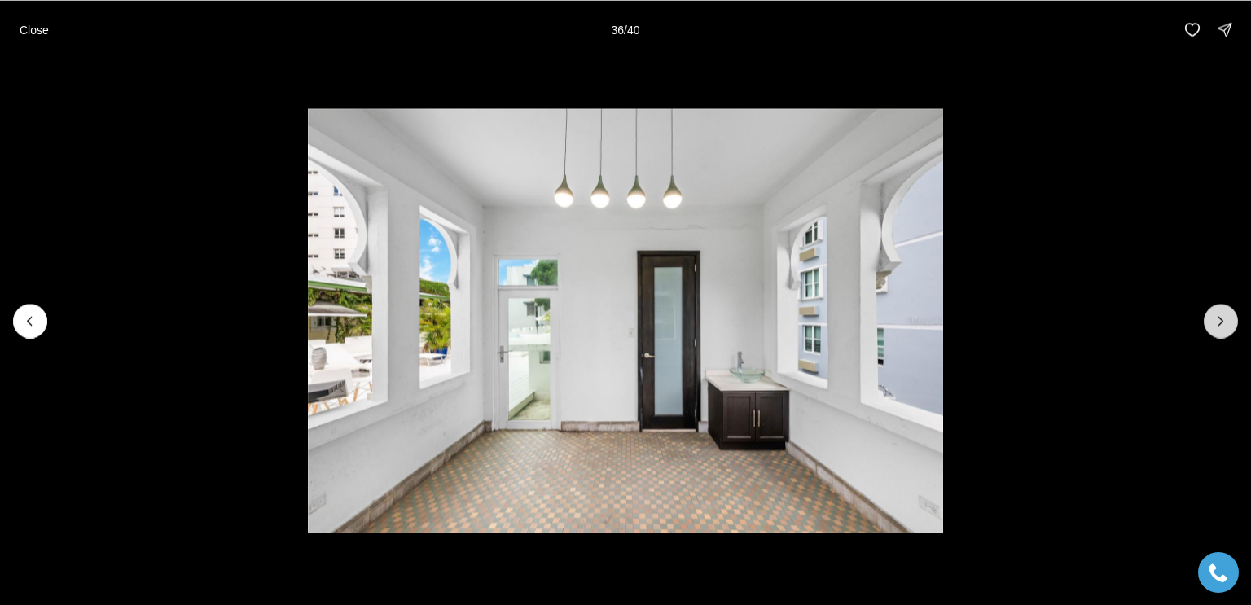
click at [1225, 322] on icon "Next slide" at bounding box center [1221, 321] width 16 height 16
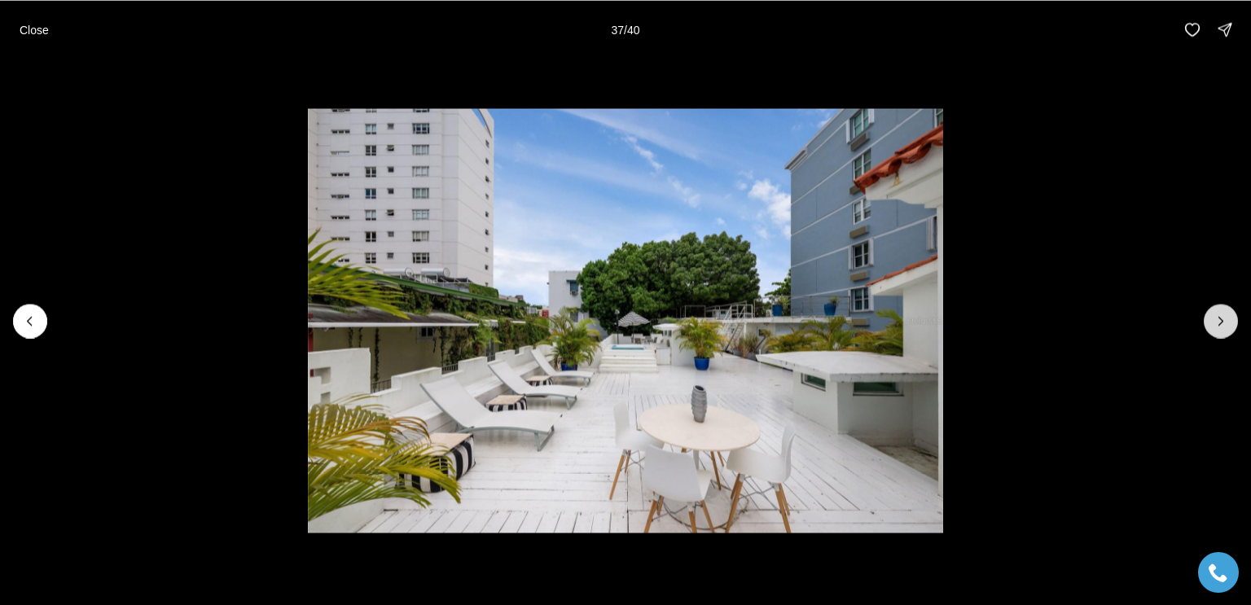
click at [1225, 322] on icon "Next slide" at bounding box center [1221, 321] width 16 height 16
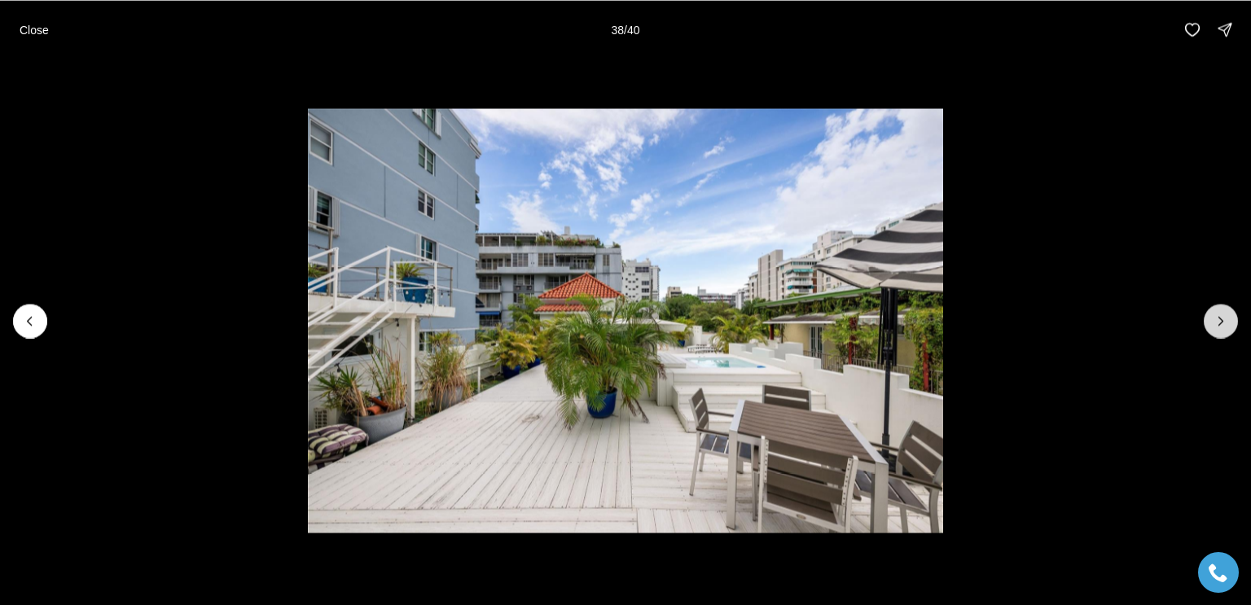
click at [1225, 322] on icon "Next slide" at bounding box center [1221, 321] width 16 height 16
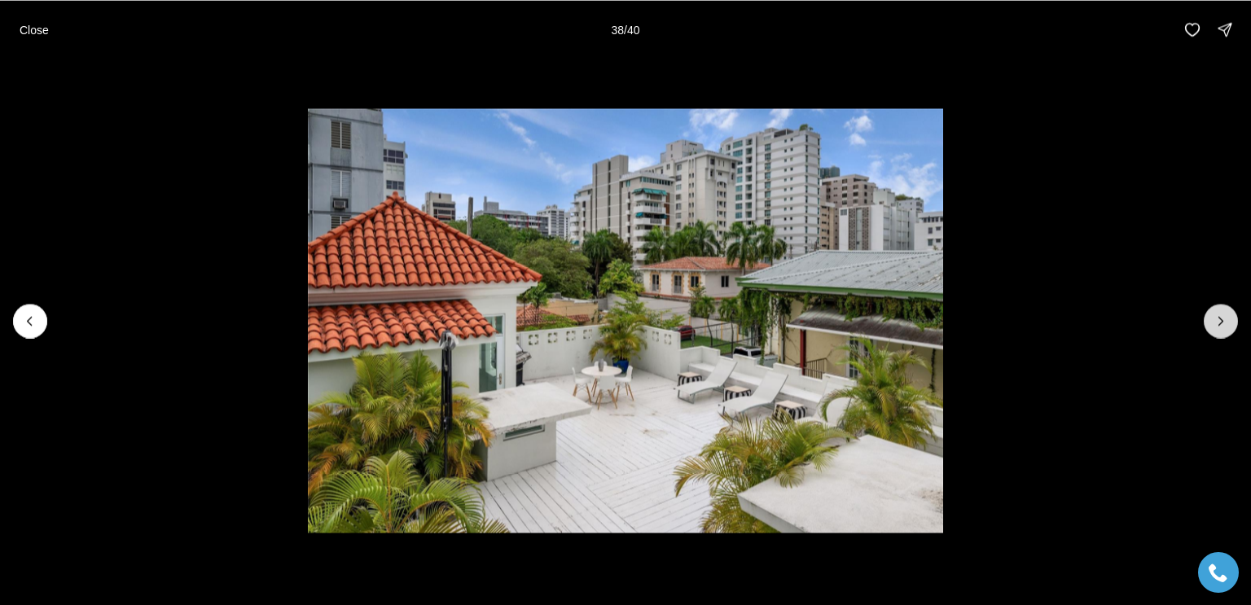
click at [1225, 322] on icon "Next slide" at bounding box center [1221, 321] width 16 height 16
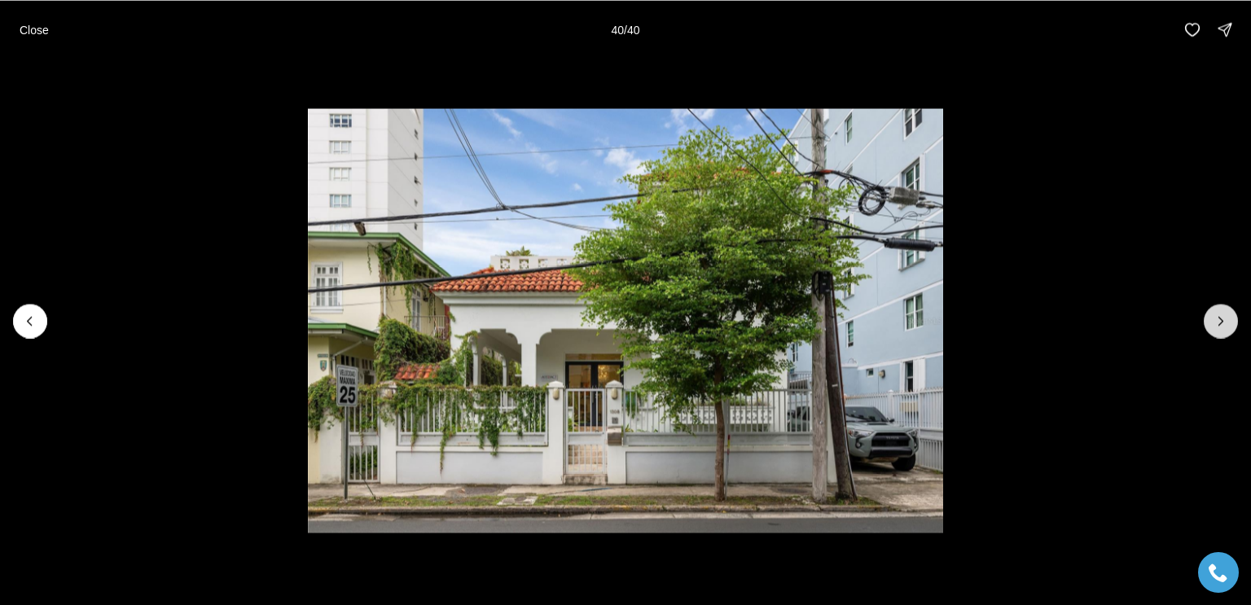
click at [1225, 322] on div at bounding box center [1221, 321] width 34 height 34
click at [40, 33] on p "Close" at bounding box center [34, 29] width 29 height 13
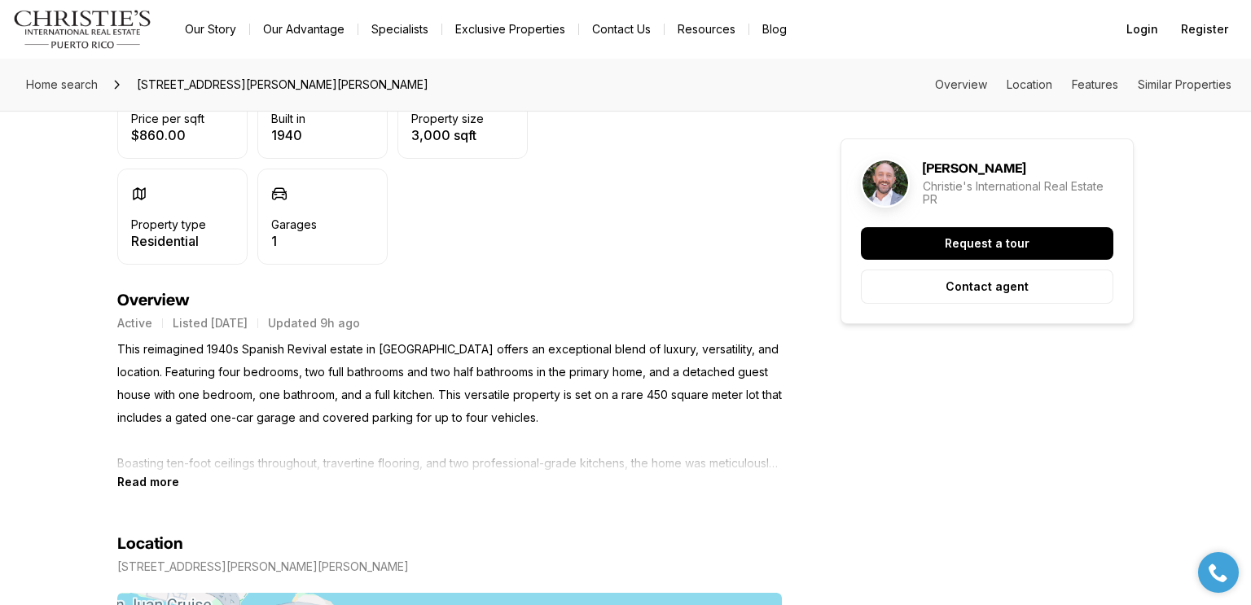
scroll to position [743, 0]
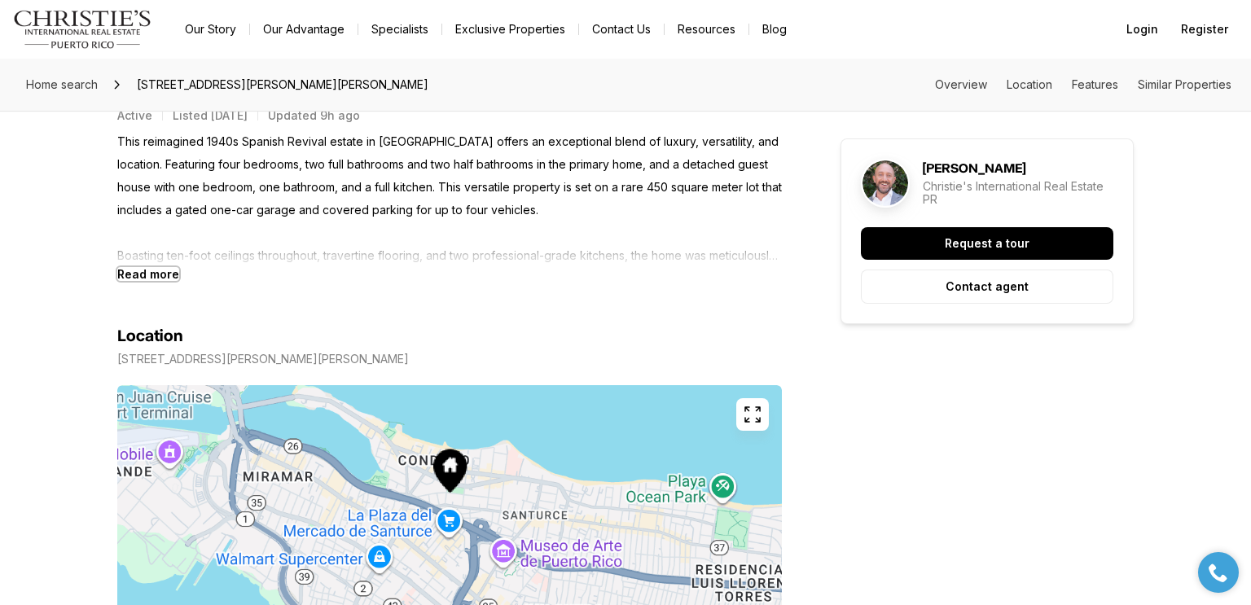
click at [150, 269] on b "Read more" at bounding box center [148, 274] width 62 height 14
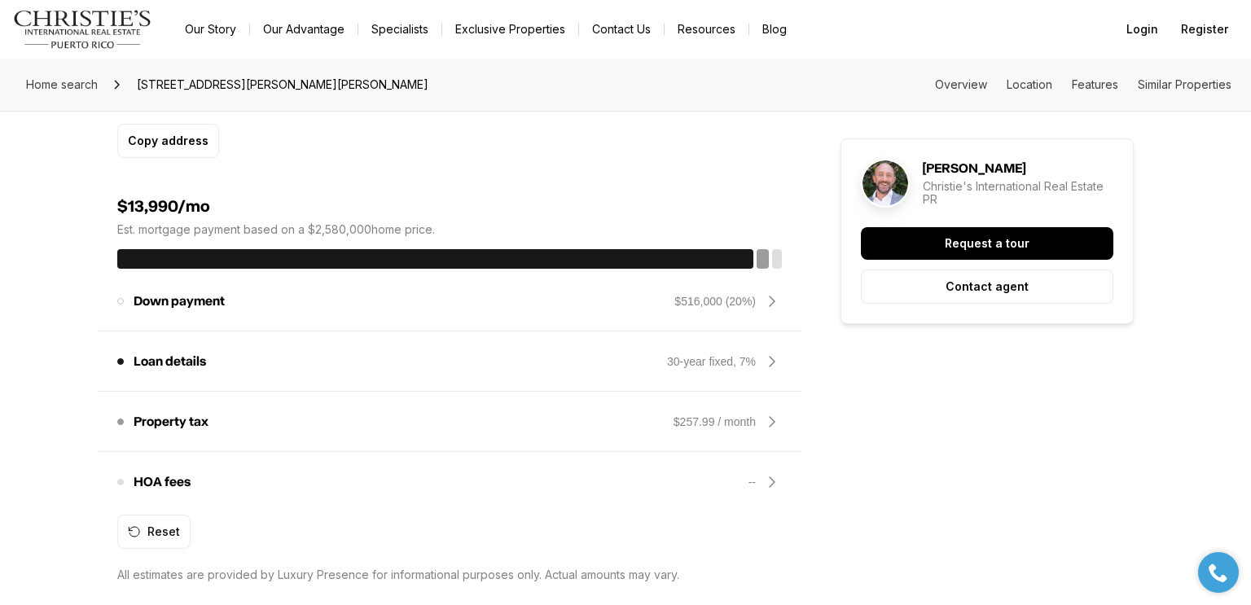
scroll to position [1546, 0]
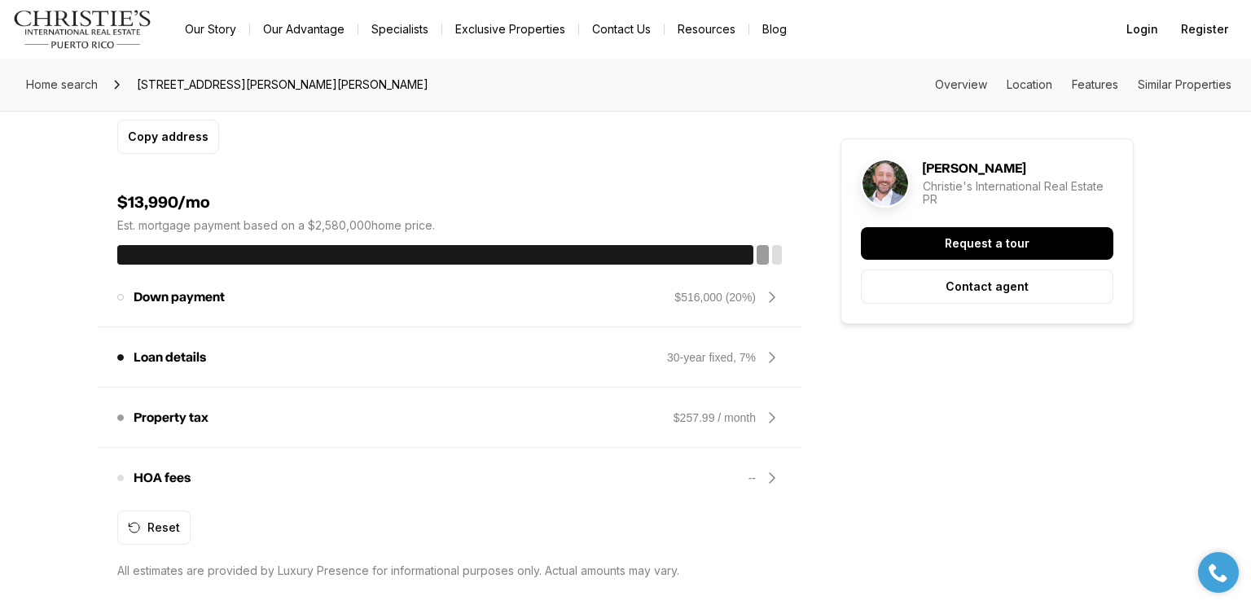
click at [775, 293] on icon at bounding box center [773, 298] width 20 height 20
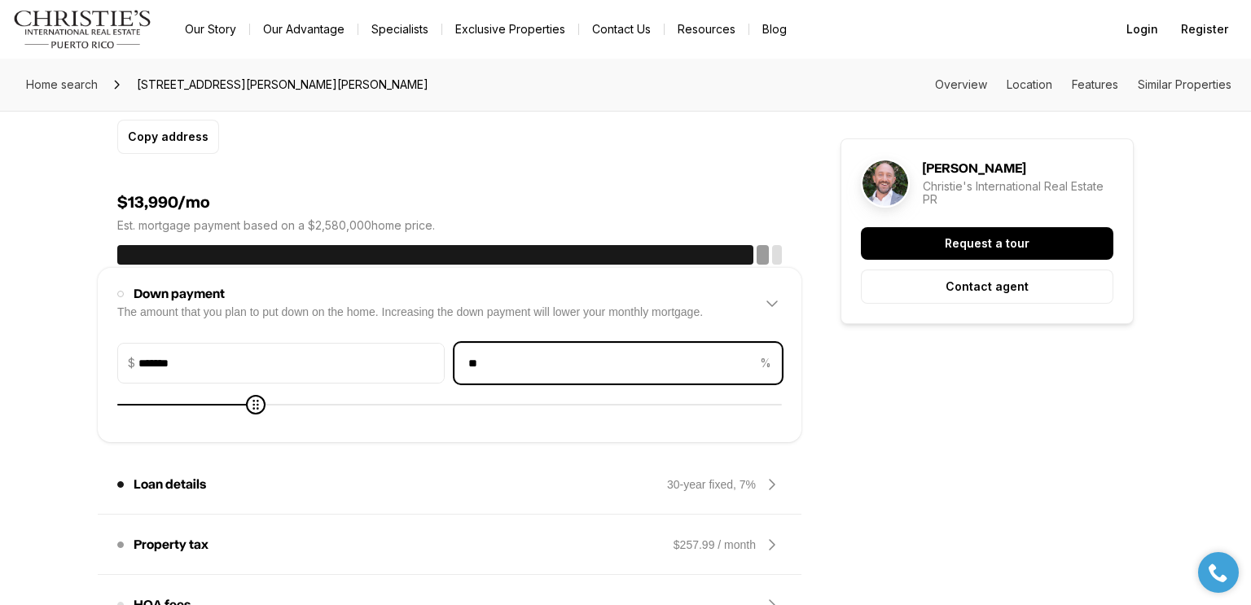
click at [622, 360] on input "**" at bounding box center [605, 363] width 301 height 39
type input "*******"
type input "*"
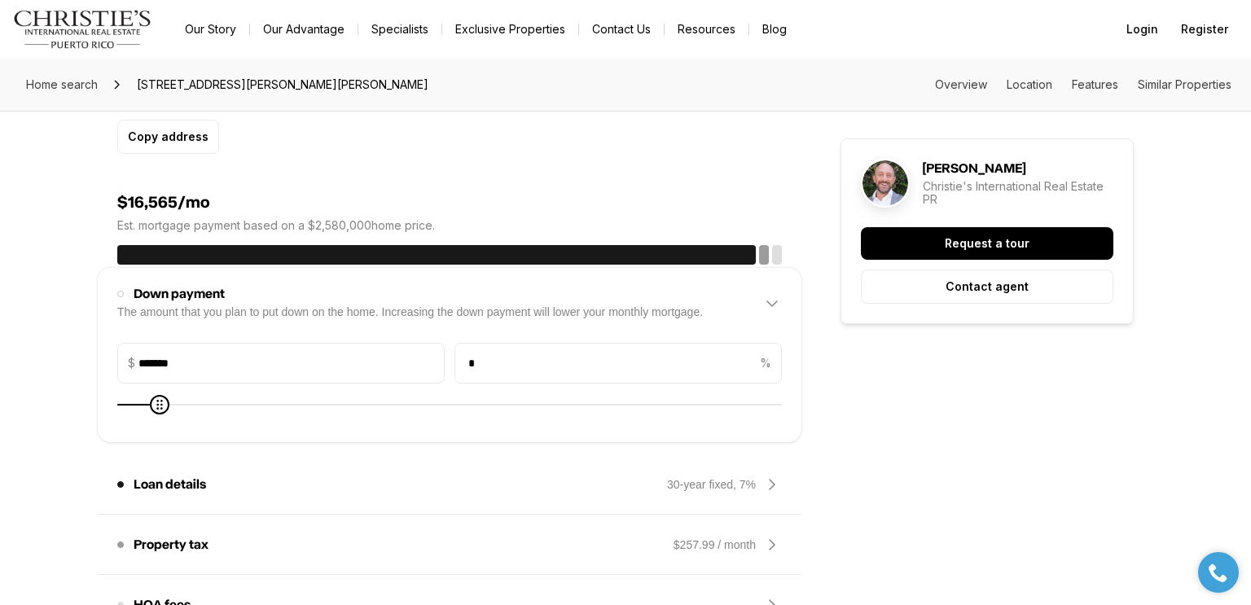
click at [772, 481] on icon at bounding box center [772, 485] width 5 height 10
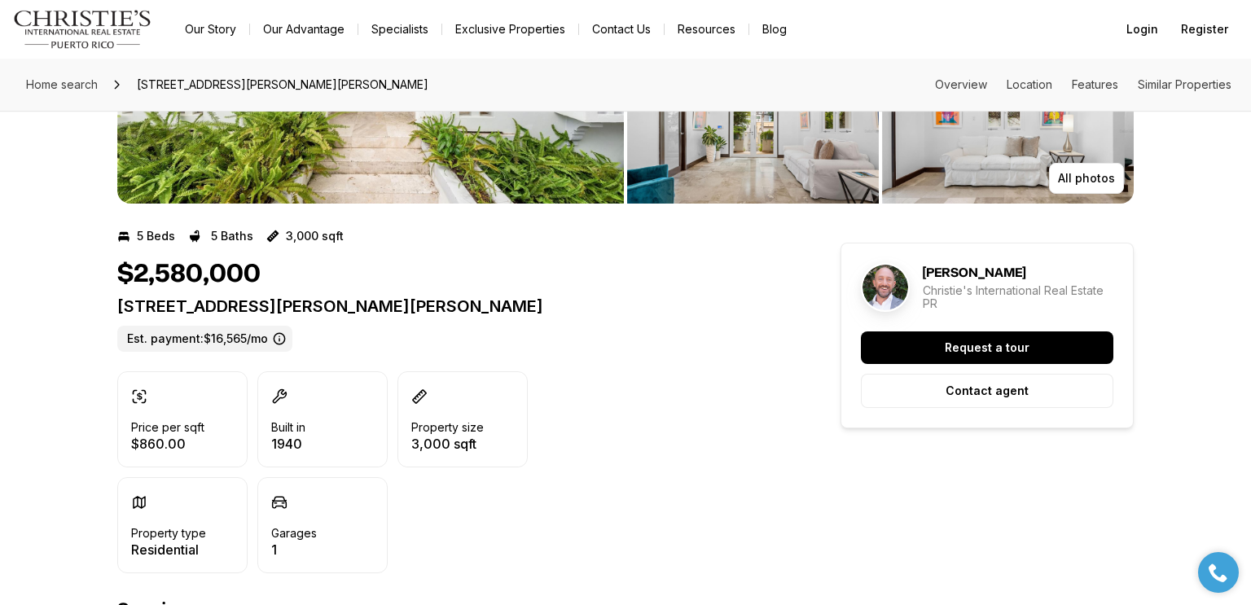
scroll to position [0, 0]
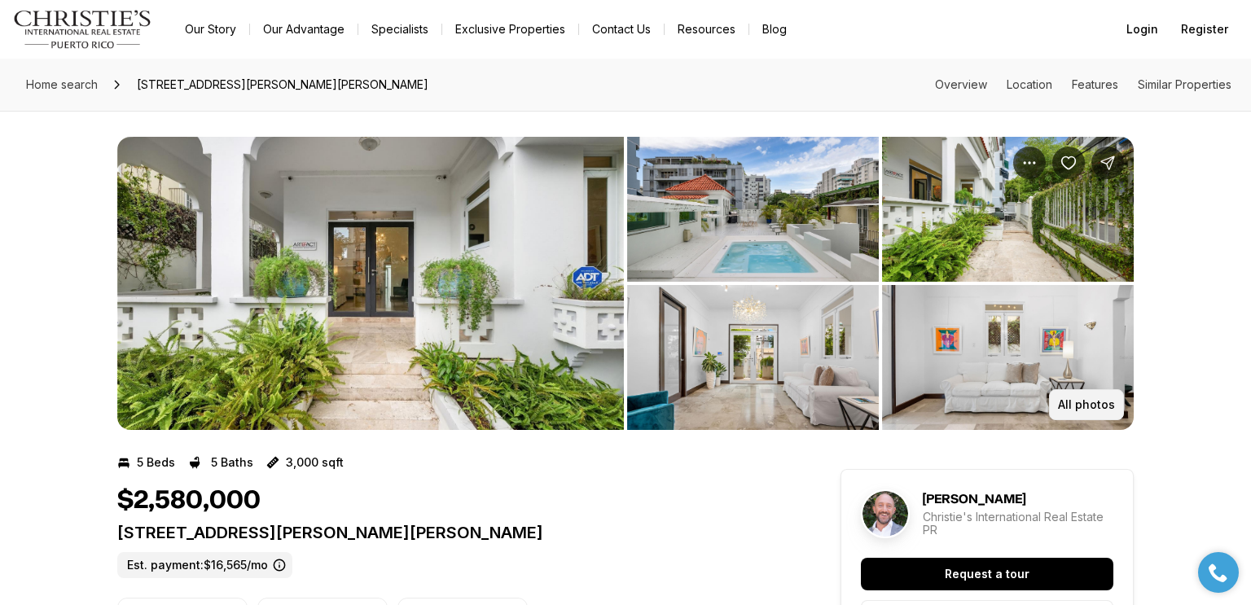
click at [1096, 403] on p "All photos" at bounding box center [1086, 404] width 57 height 13
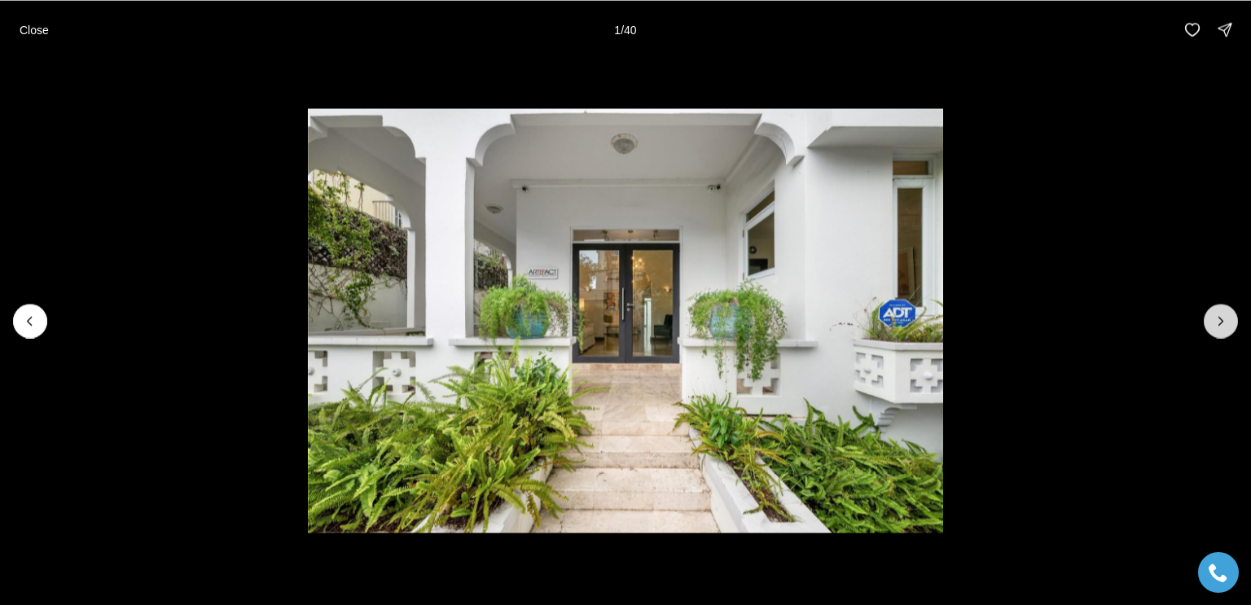
click at [1210, 313] on button "Next slide" at bounding box center [1221, 321] width 34 height 34
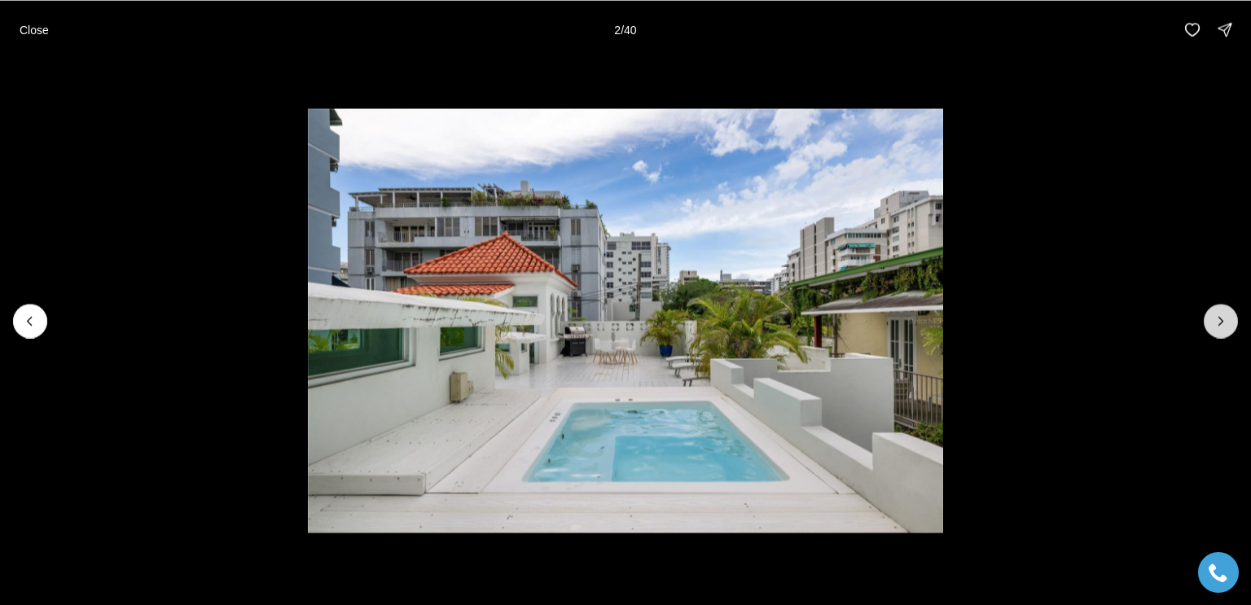
click at [1221, 318] on icon "Next slide" at bounding box center [1221, 321] width 16 height 16
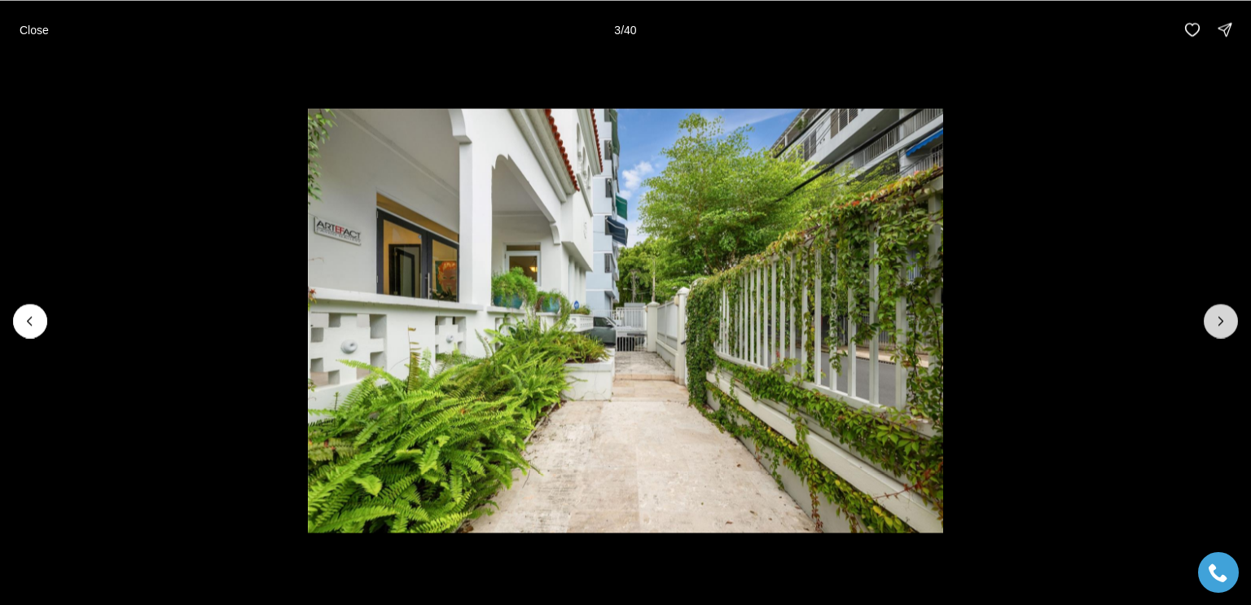
click at [1223, 310] on button "Next slide" at bounding box center [1221, 321] width 34 height 34
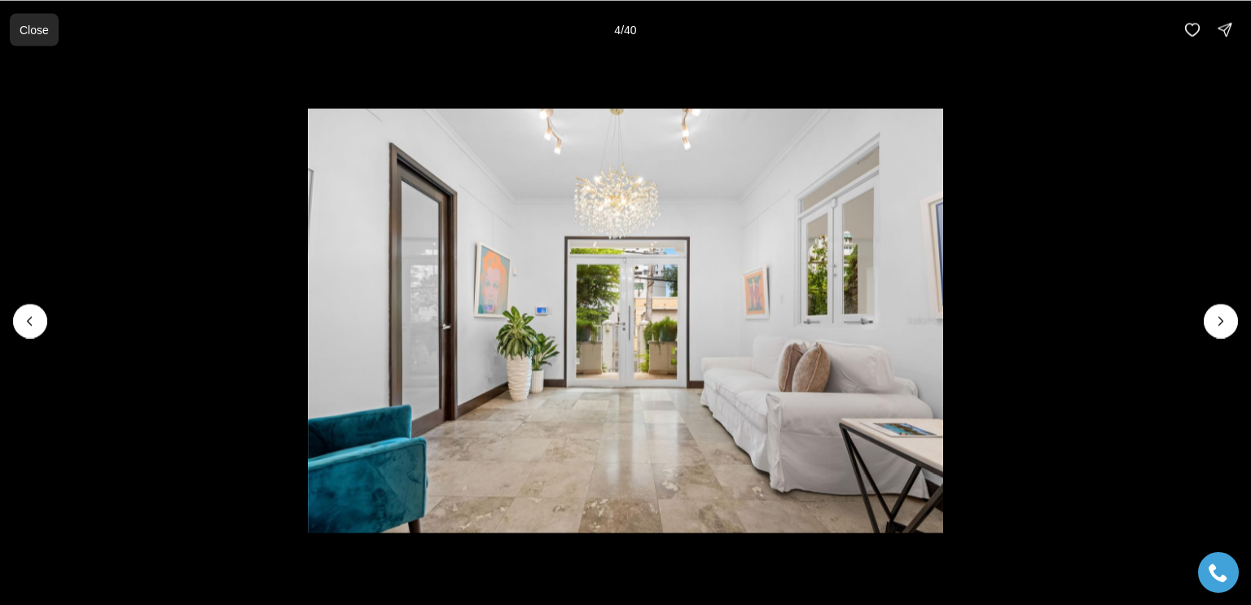
click at [30, 16] on button "Close" at bounding box center [34, 29] width 49 height 33
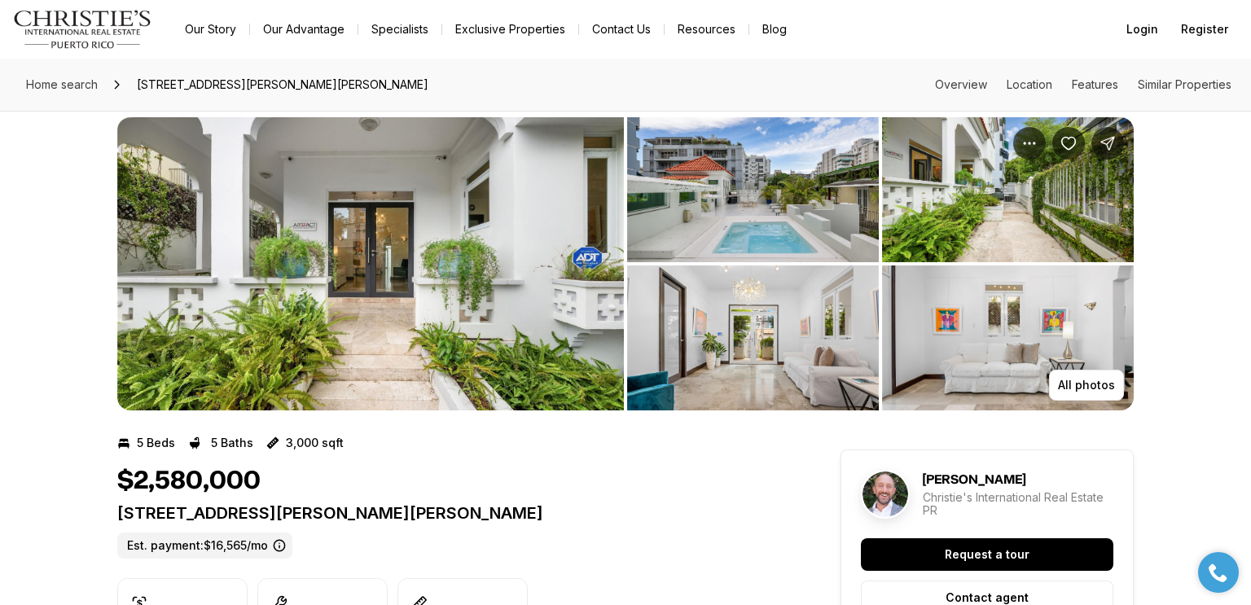
scroll to position [18, 0]
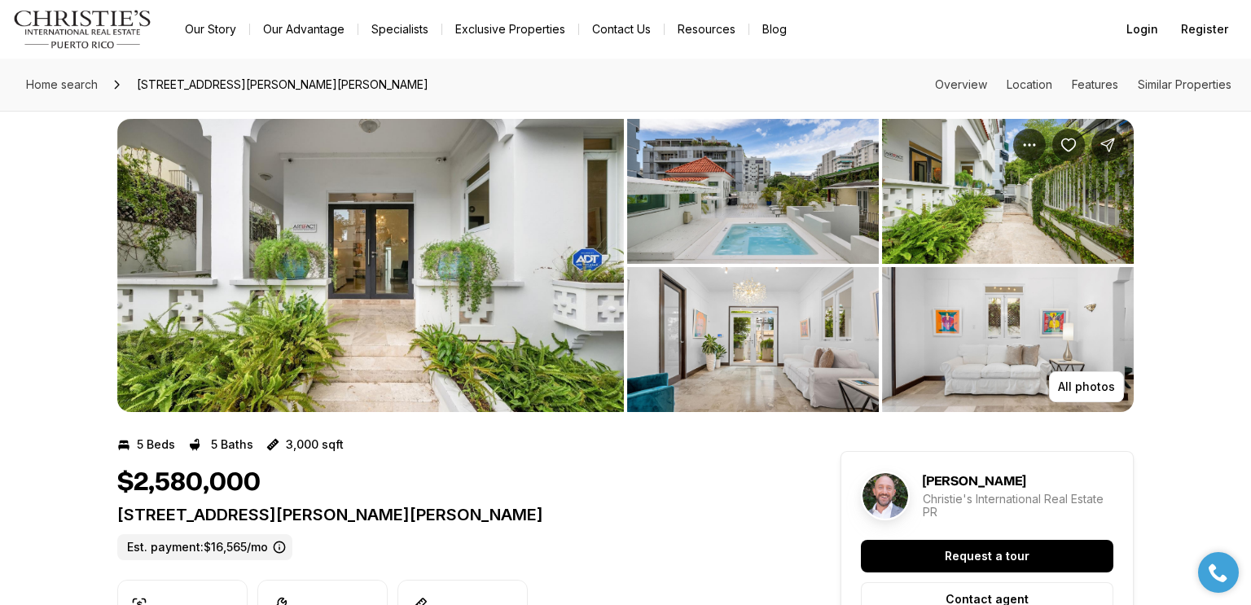
click at [701, 171] on img "View image gallery" at bounding box center [753, 191] width 252 height 145
